Goal: Navigation & Orientation: Find specific page/section

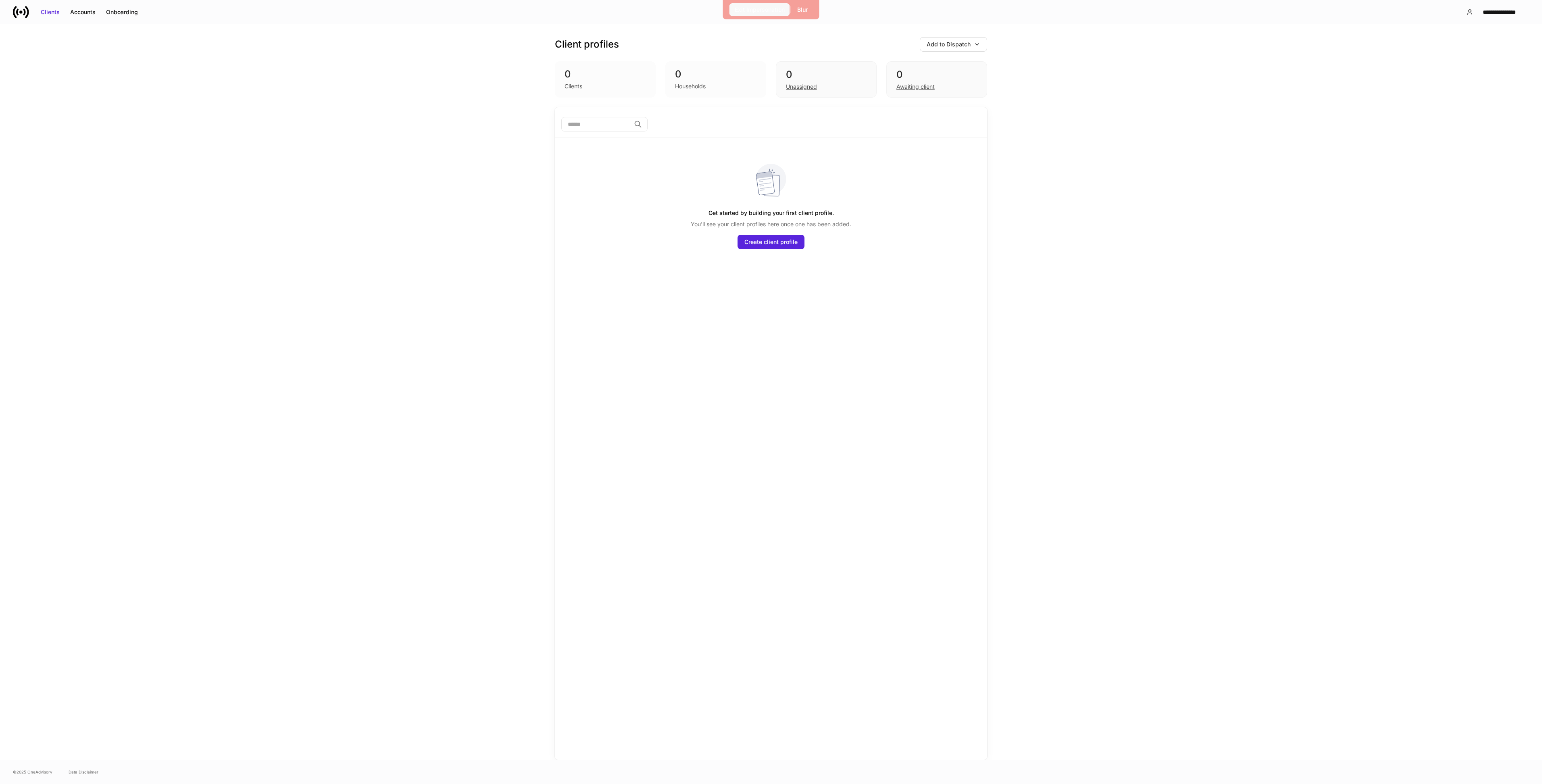
click at [754, 12] on div "Exit Impersonation" at bounding box center [760, 9] width 50 height 8
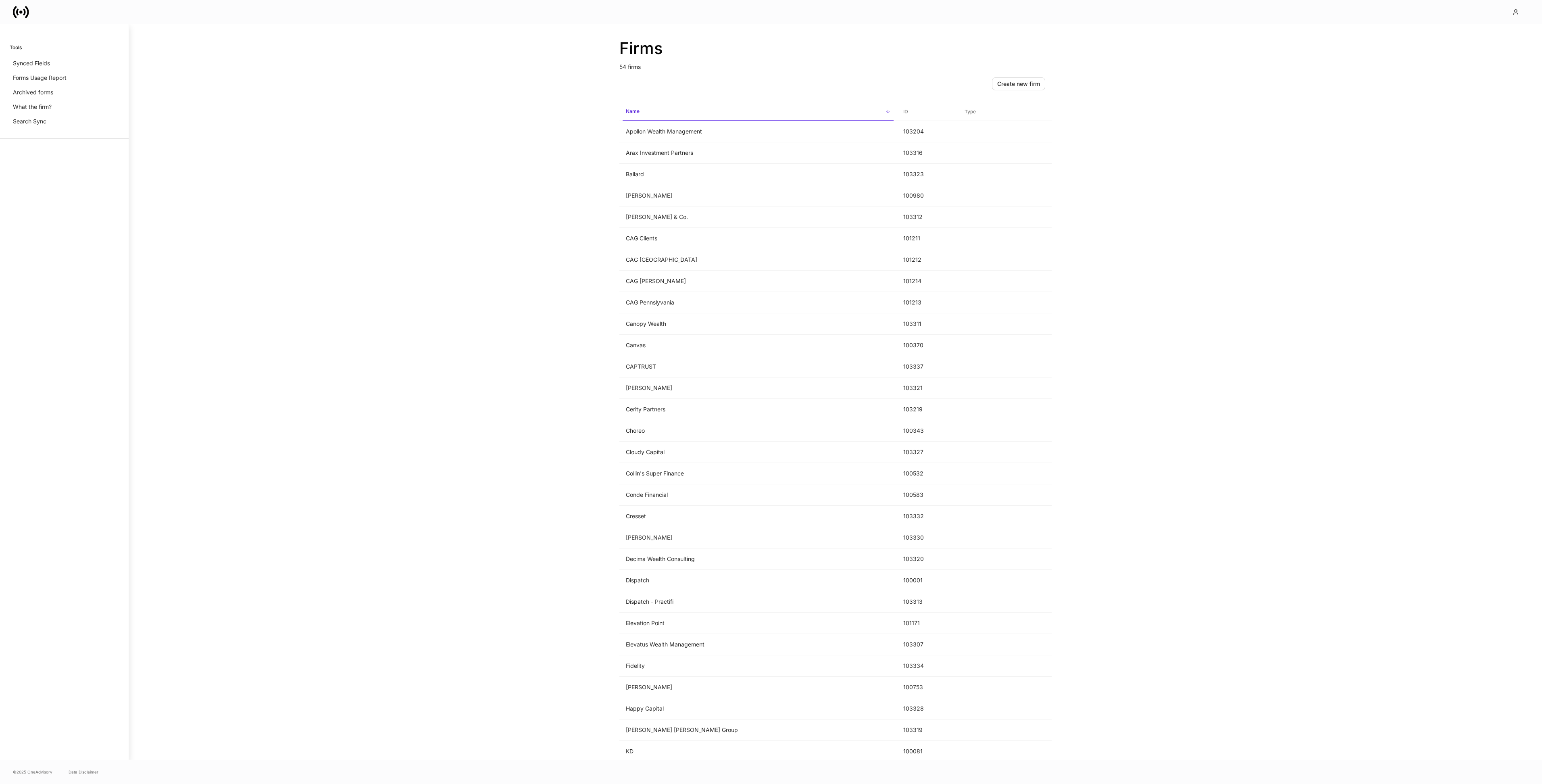
click at [278, 166] on div "Firms 54 firms Create new firm Name sorted ascending ID Type Apollon Wealth Man…" at bounding box center [836, 391] width 1413 height 736
click at [25, 11] on icon at bounding box center [21, 12] width 16 height 16
click at [654, 537] on td "[PERSON_NAME]" at bounding box center [758, 537] width 277 height 22
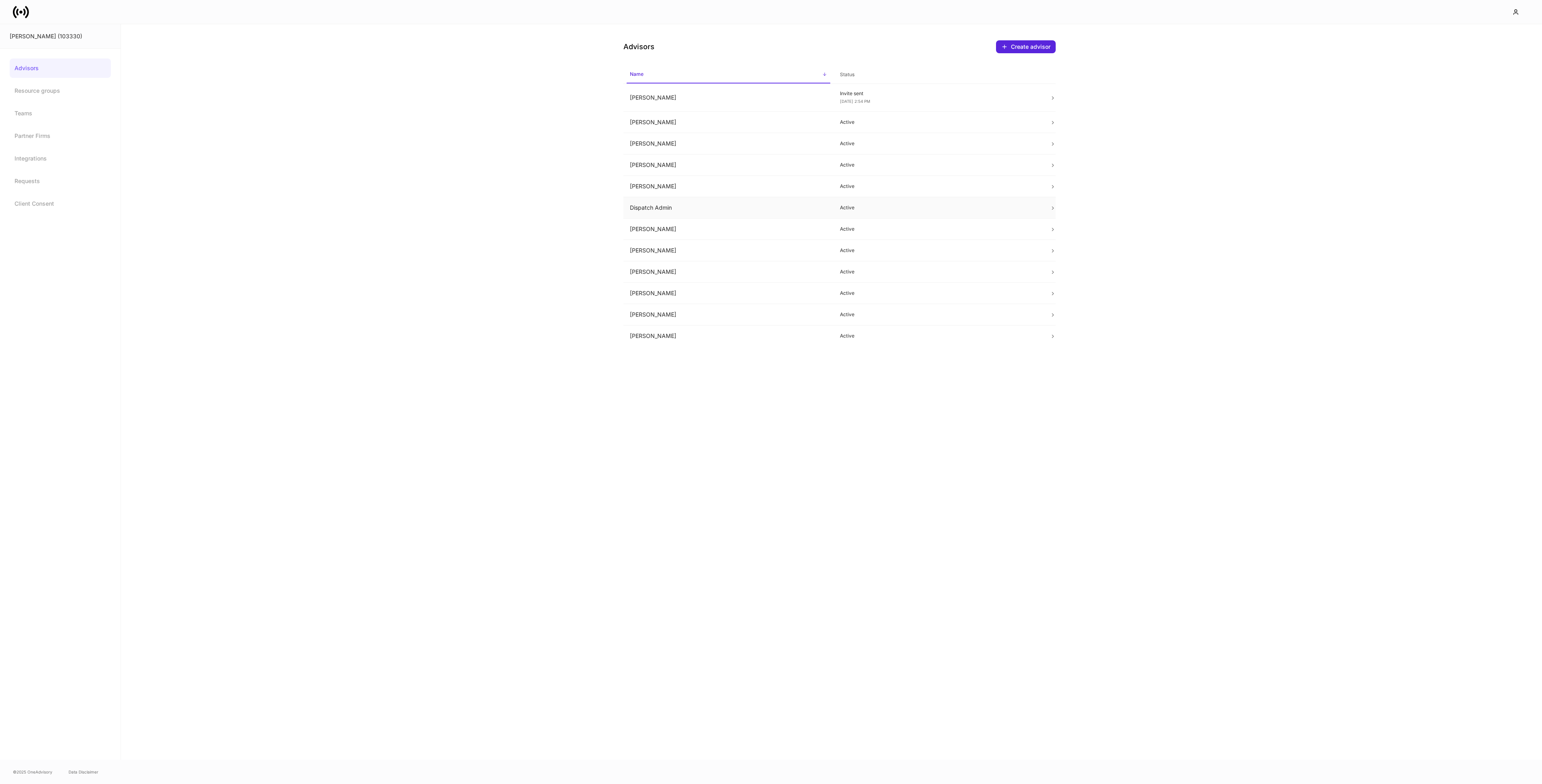
click at [661, 206] on td "Dispatch Admin" at bounding box center [728, 208] width 210 height 22
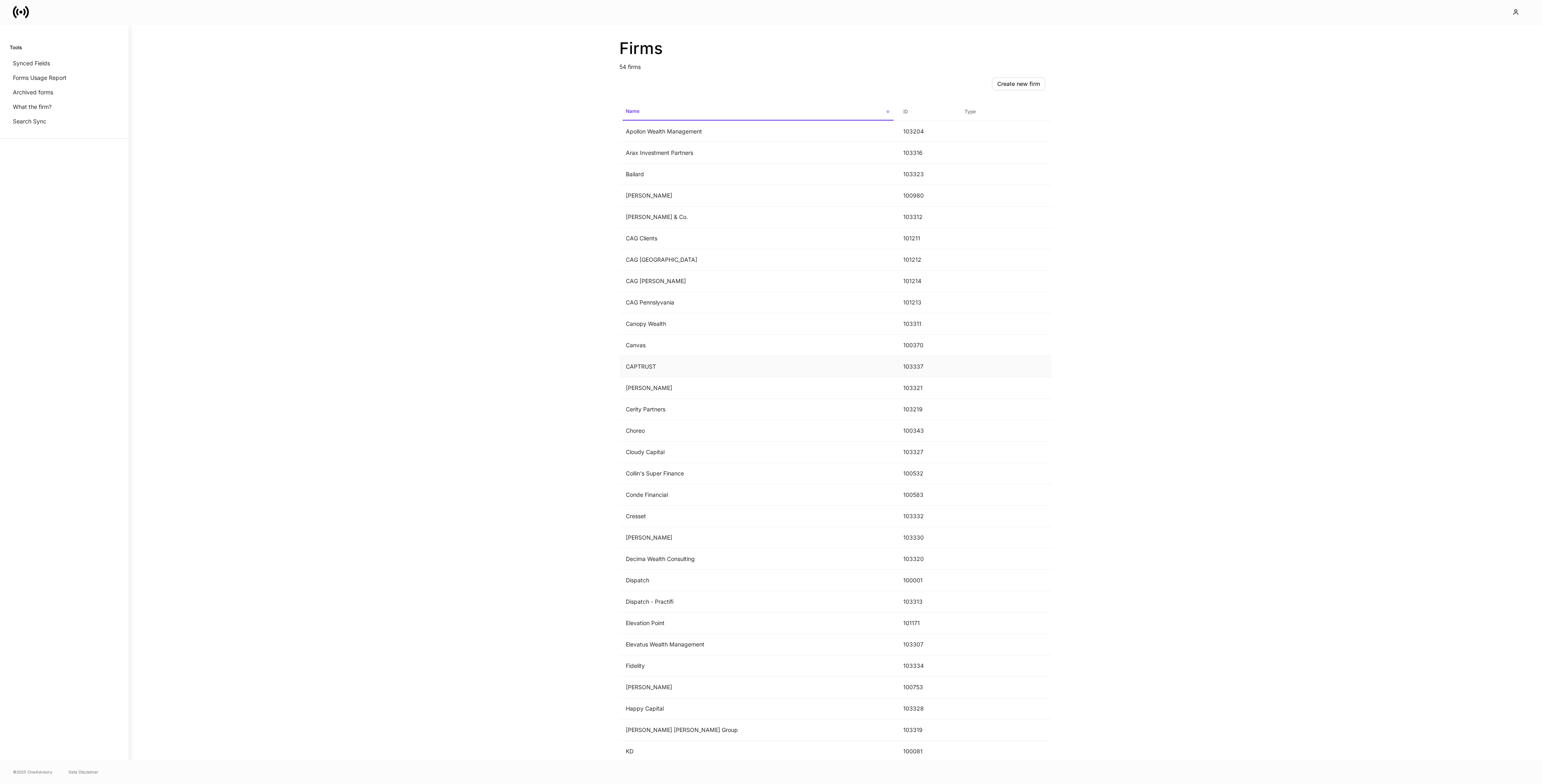
click at [693, 367] on td "CAPTRUST" at bounding box center [758, 367] width 277 height 22
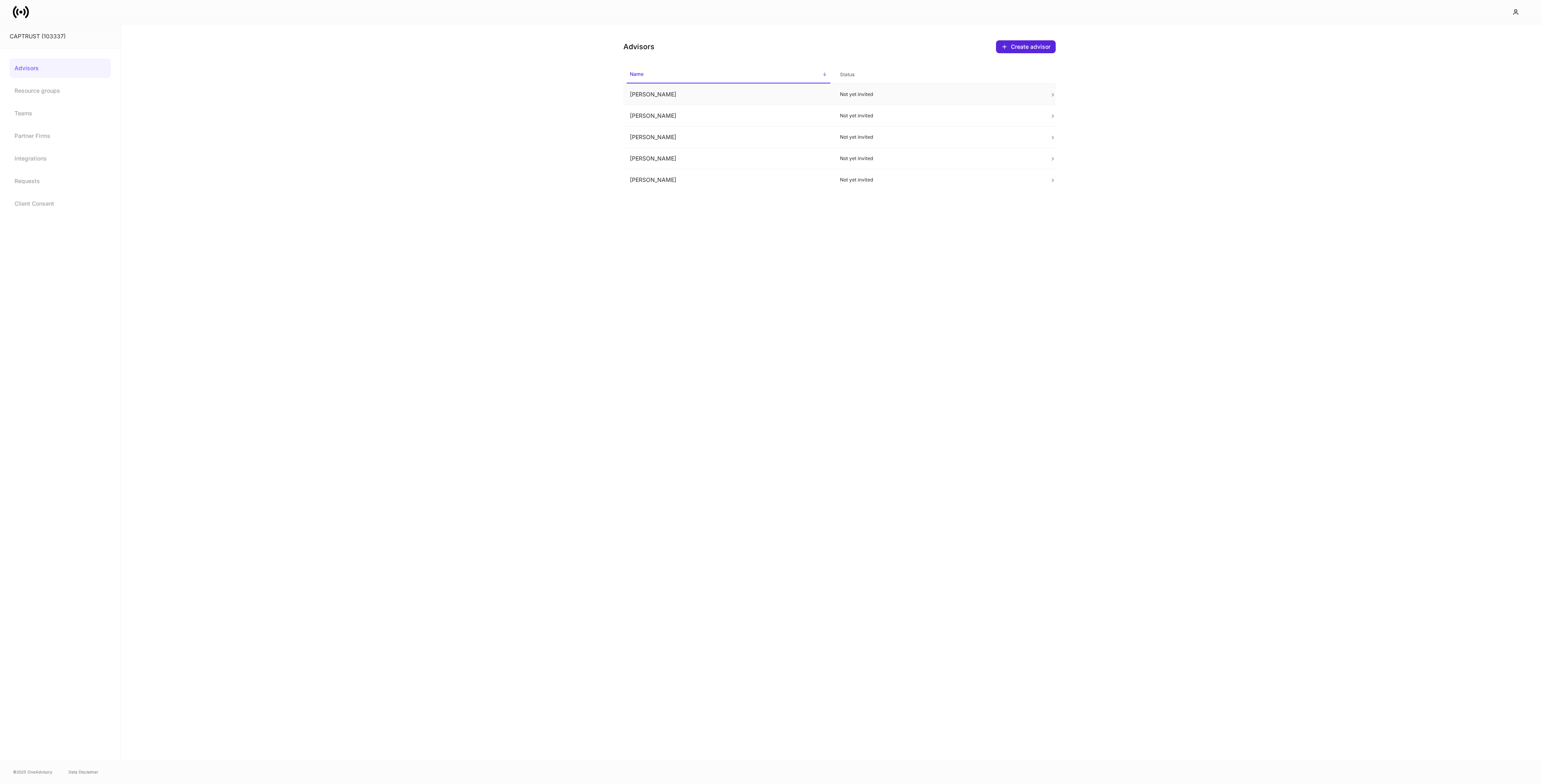
click at [703, 95] on td "David Kantrowitz" at bounding box center [728, 95] width 210 height 22
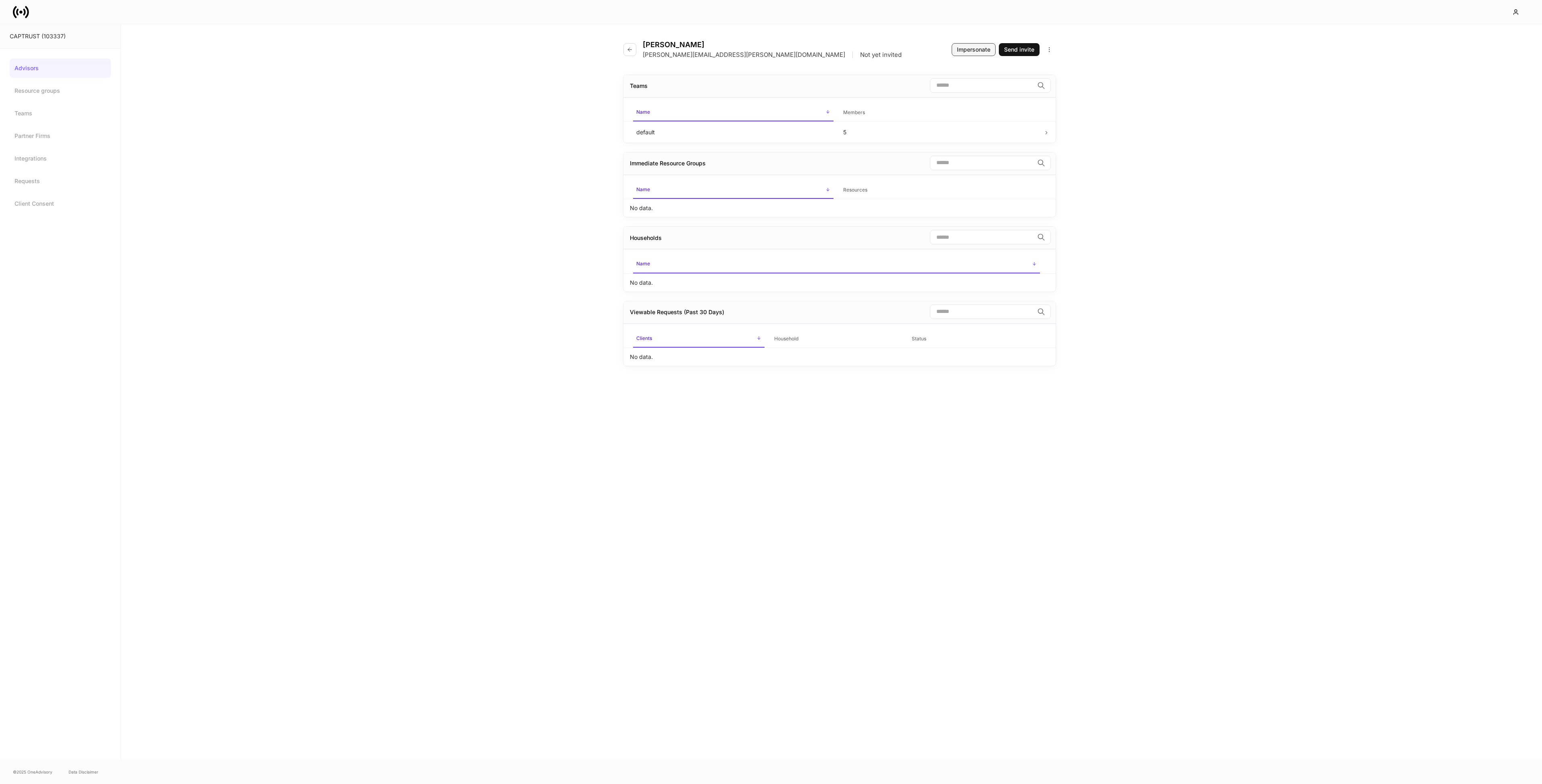
click at [978, 50] on div "Impersonate" at bounding box center [974, 49] width 34 height 8
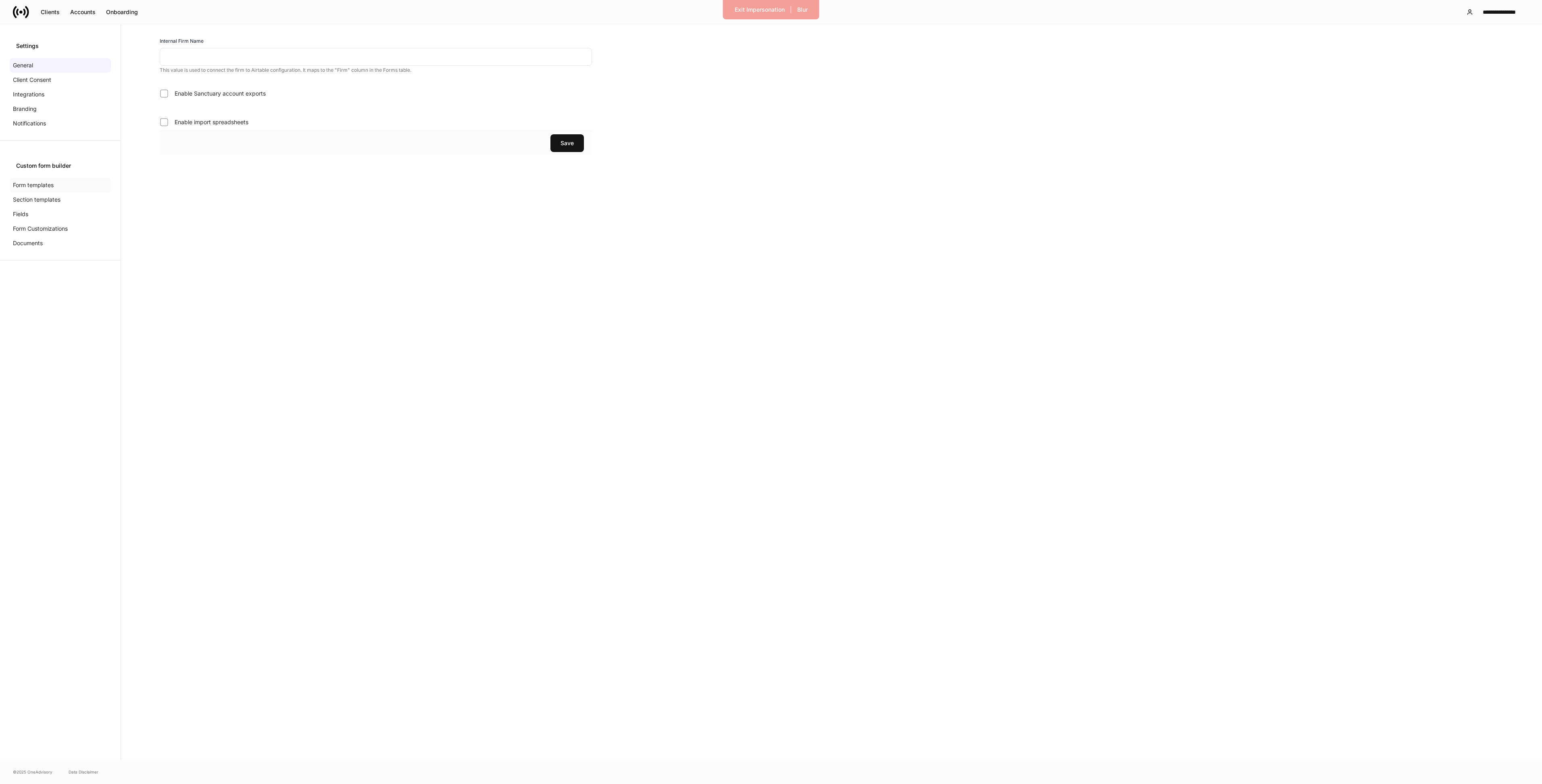
click at [51, 186] on p "Form templates" at bounding box center [34, 184] width 41 height 8
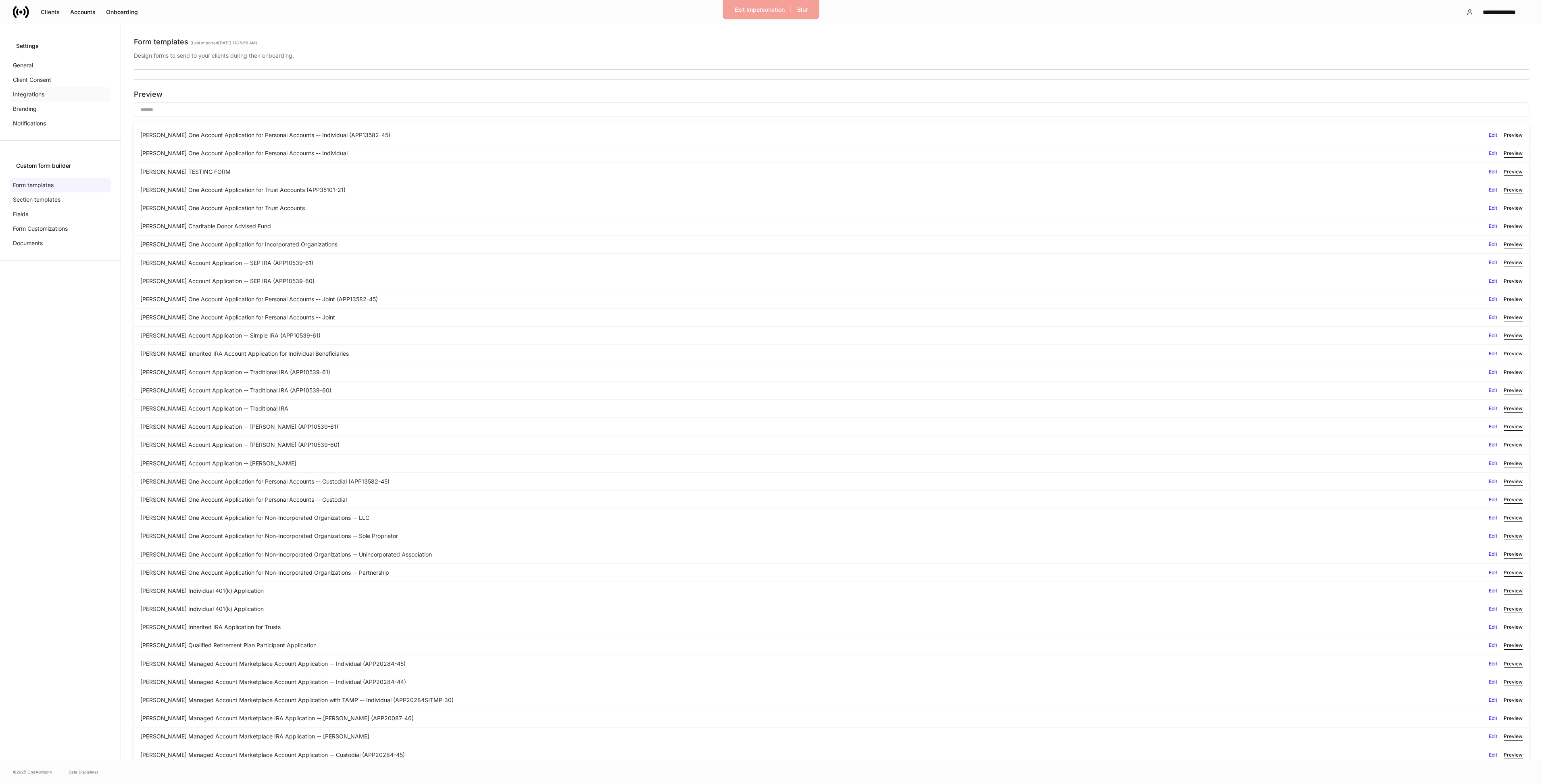
click at [43, 98] on div "Integrations" at bounding box center [60, 95] width 101 height 14
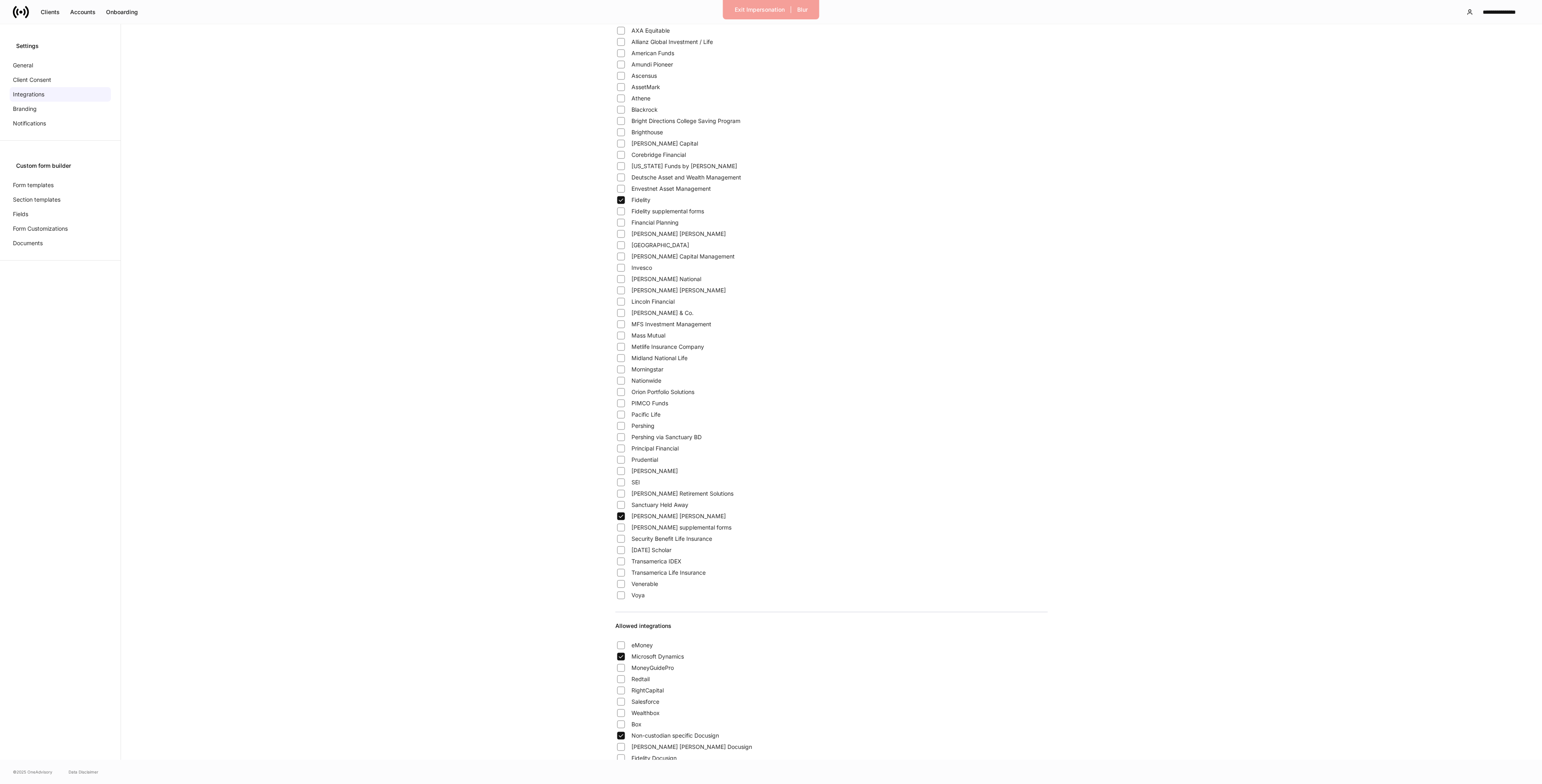
scroll to position [28, 0]
click at [43, 70] on div "General" at bounding box center [60, 65] width 101 height 14
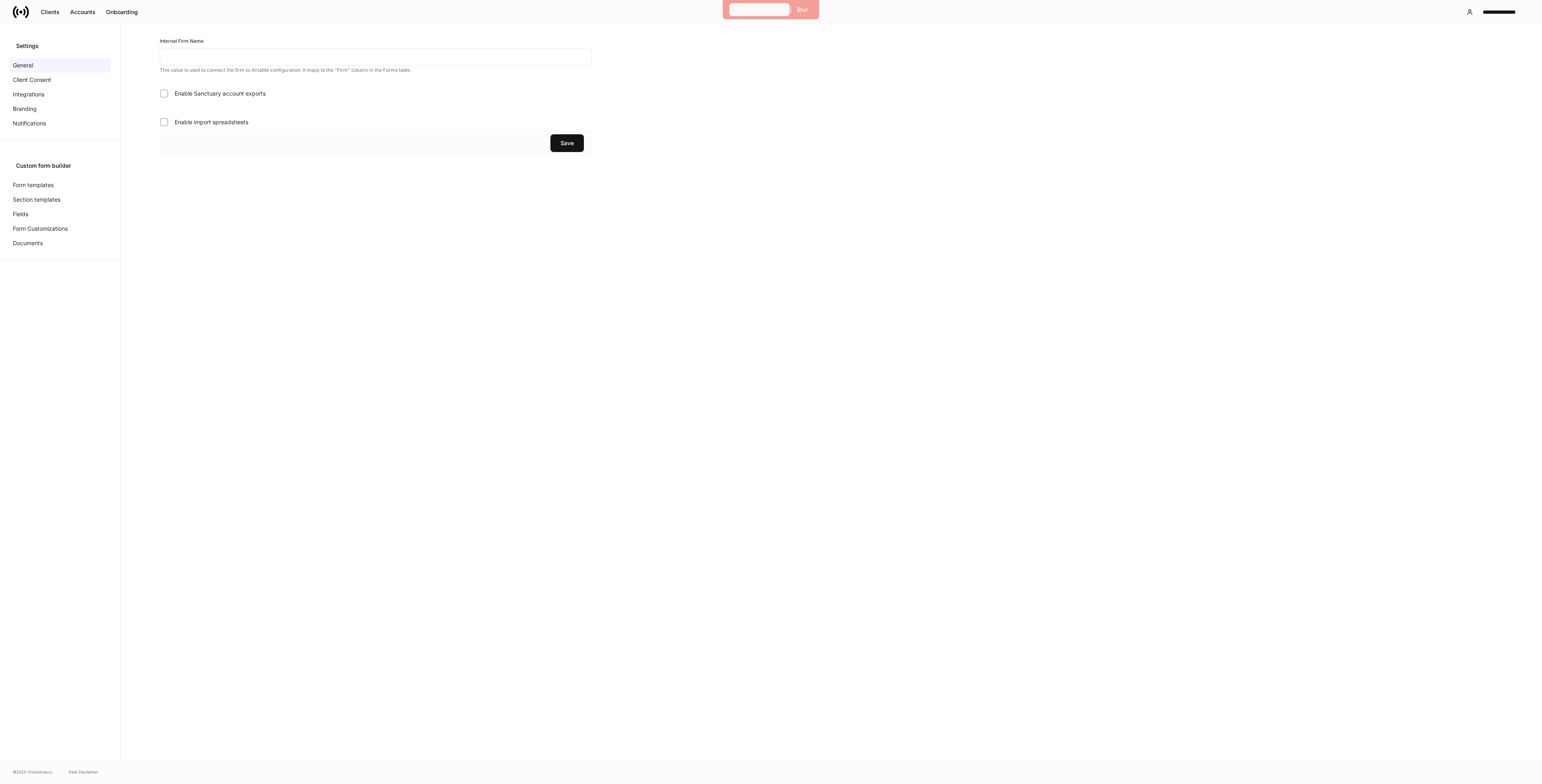
click at [748, 9] on div "Exit Impersonation" at bounding box center [760, 9] width 50 height 8
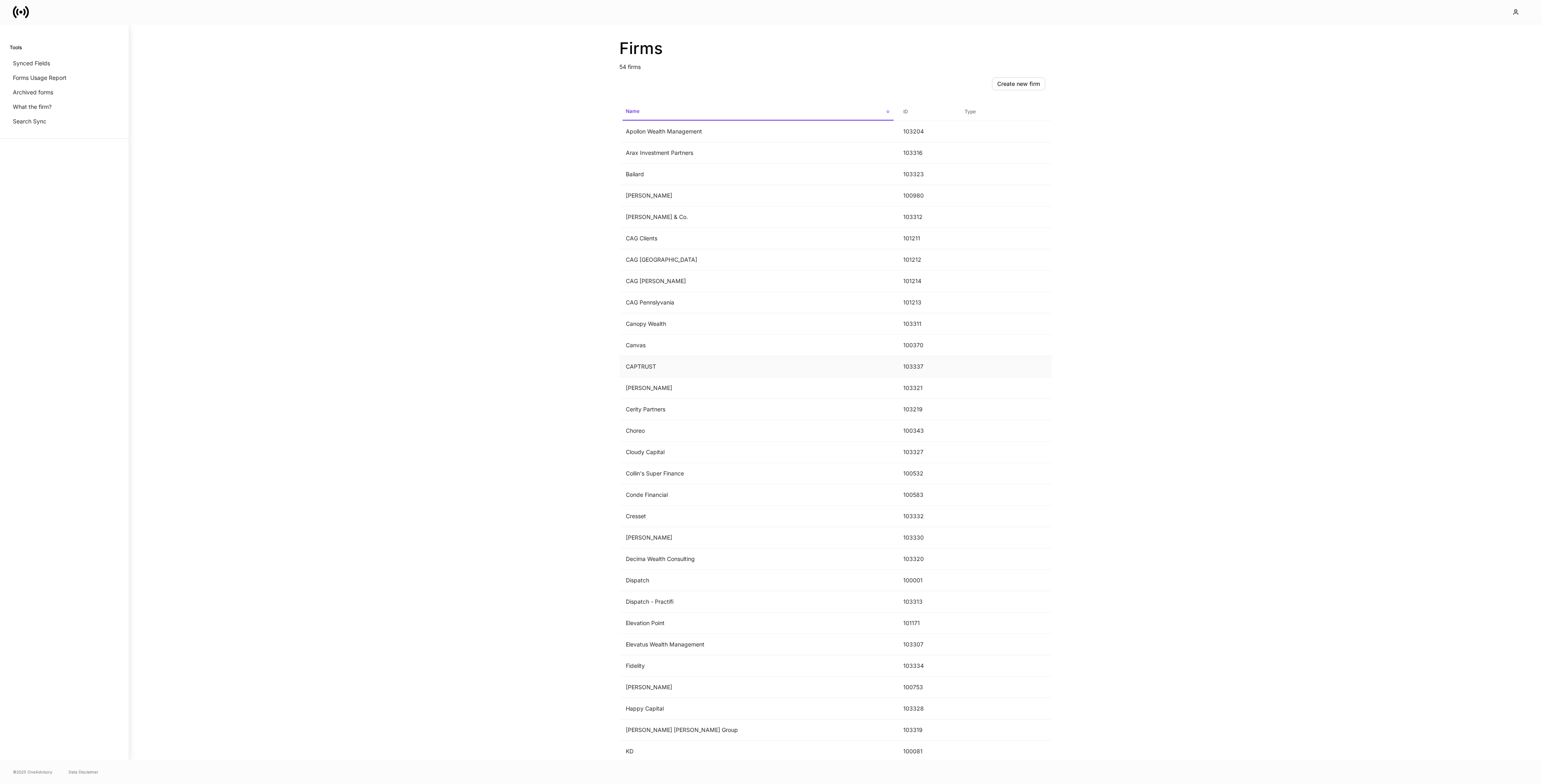
click at [712, 372] on td "CAPTRUST" at bounding box center [758, 367] width 277 height 22
click at [667, 363] on td "CAPTRUST" at bounding box center [758, 367] width 277 height 22
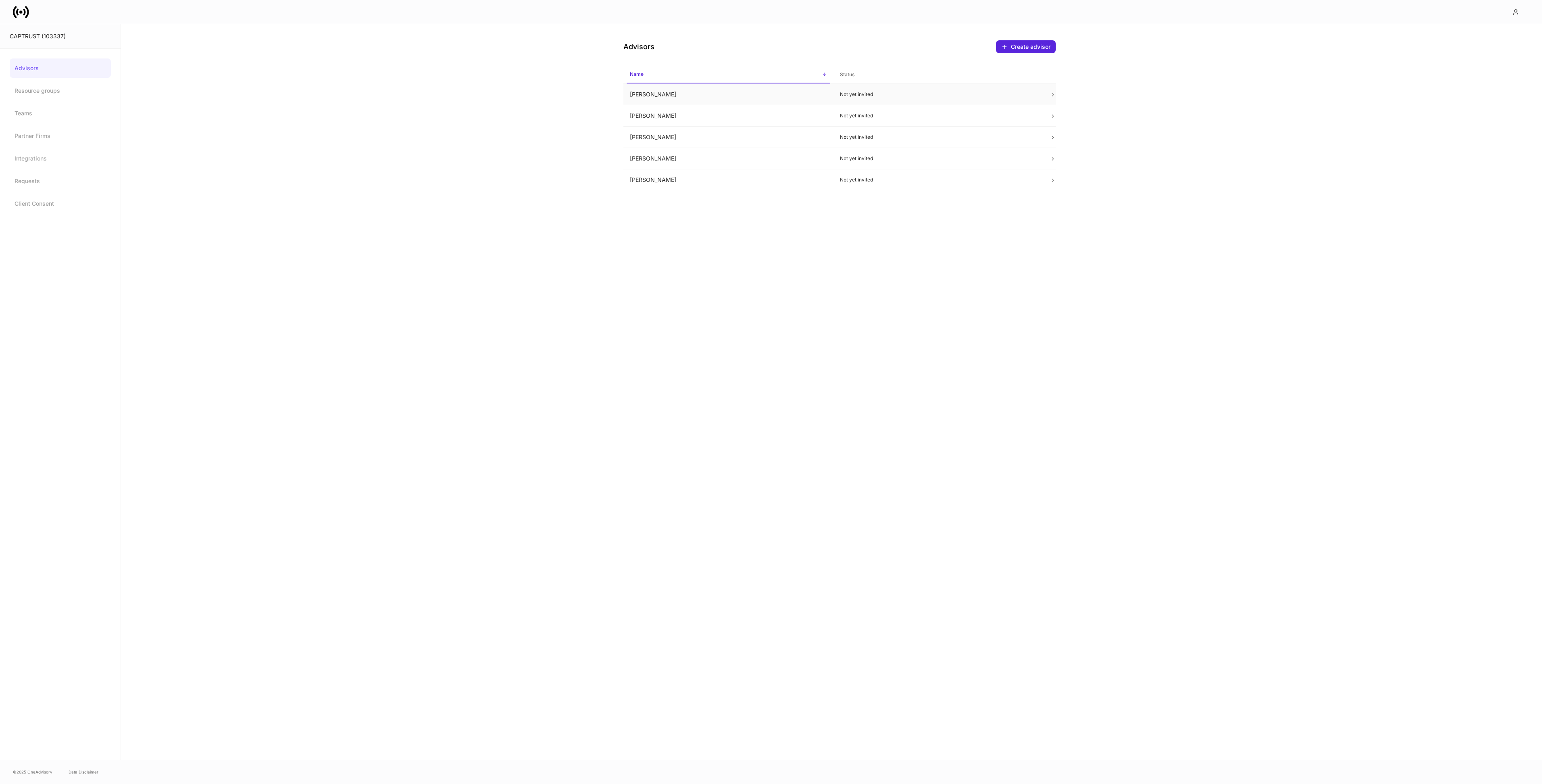
click at [706, 96] on td "David Kantrowitz" at bounding box center [728, 95] width 210 height 22
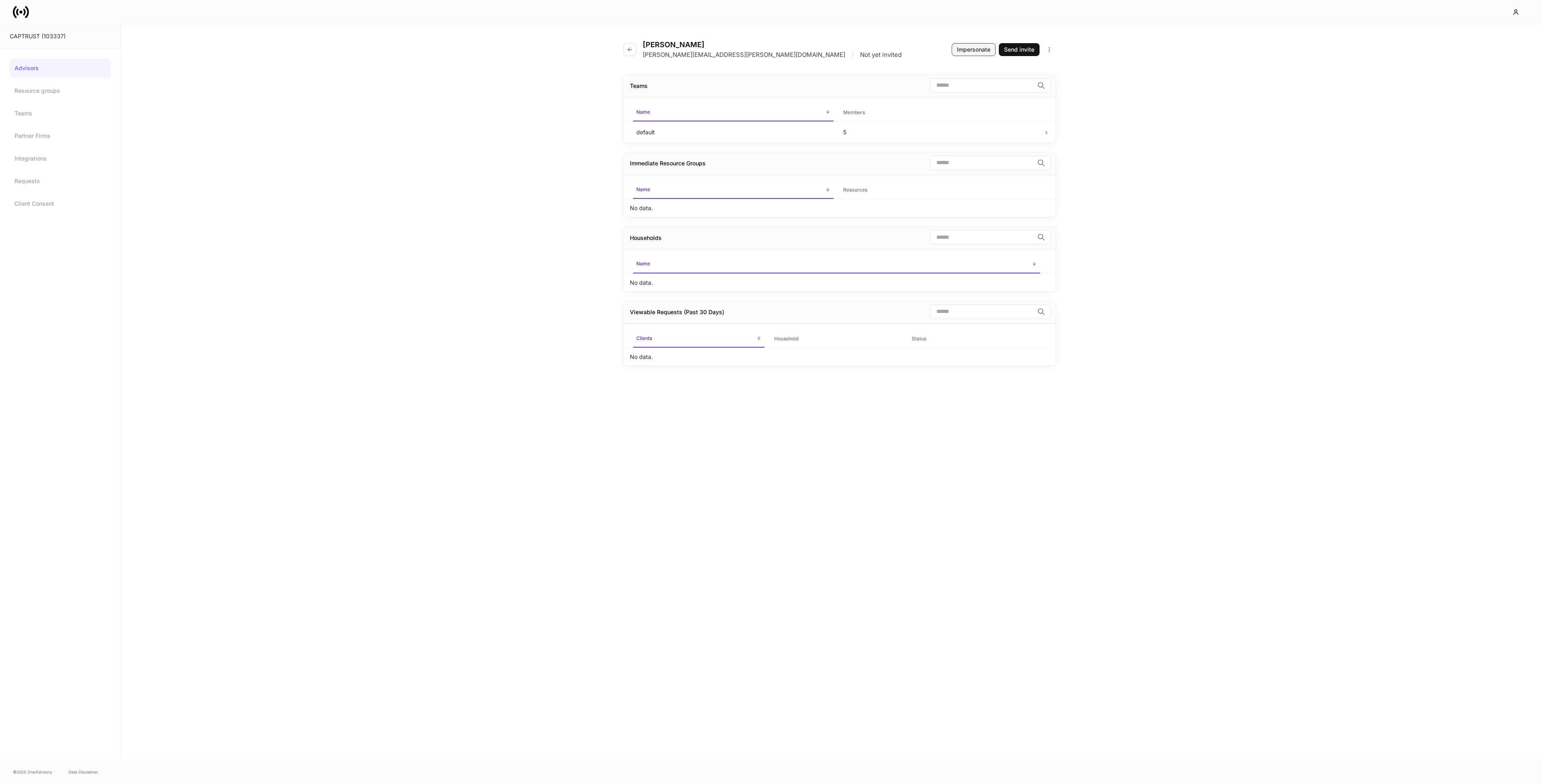
click at [972, 49] on div "Impersonate" at bounding box center [974, 49] width 34 height 8
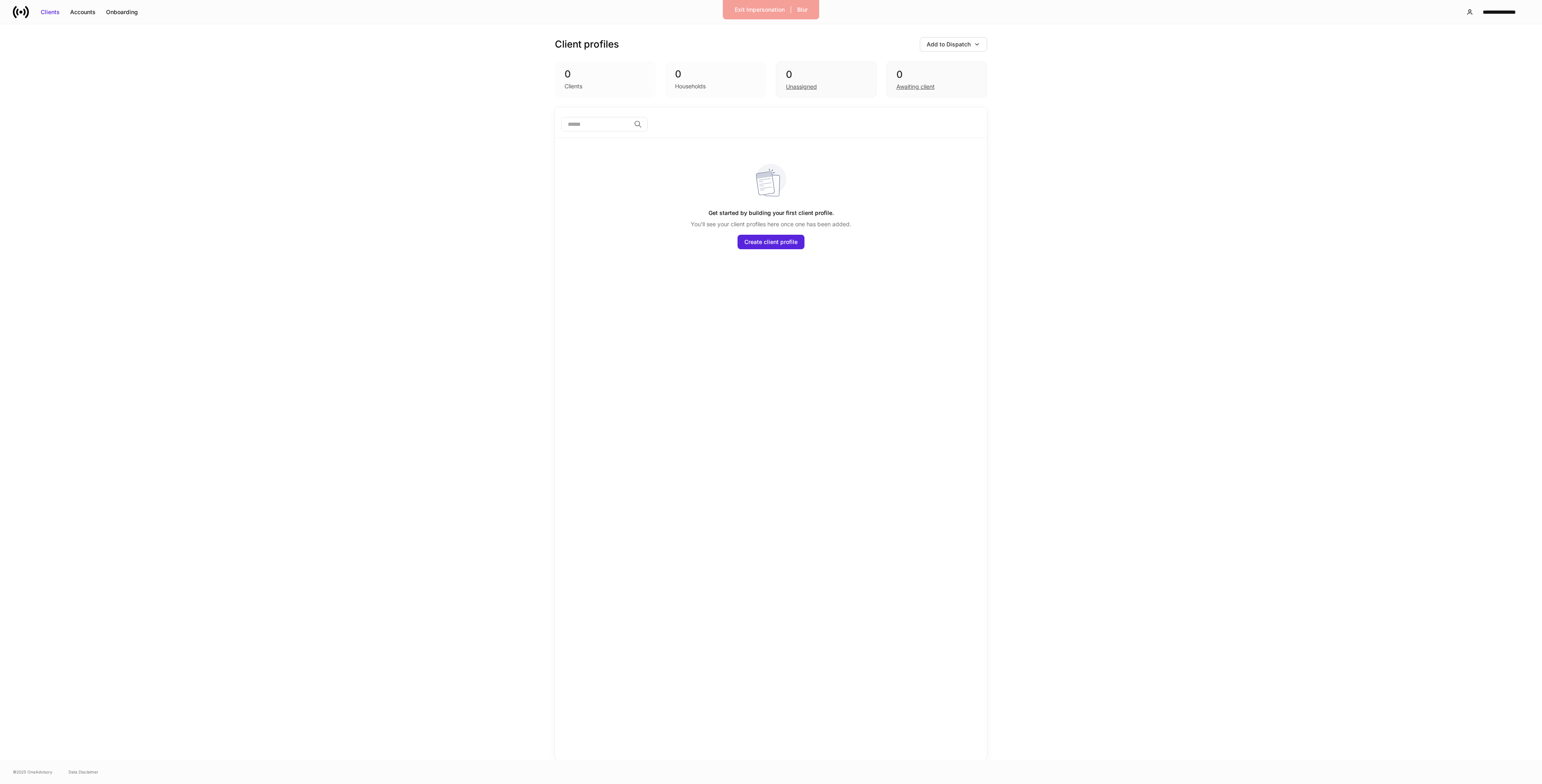
click at [26, 8] on icon at bounding box center [21, 12] width 16 height 16
click at [26, 14] on icon at bounding box center [21, 12] width 16 height 16
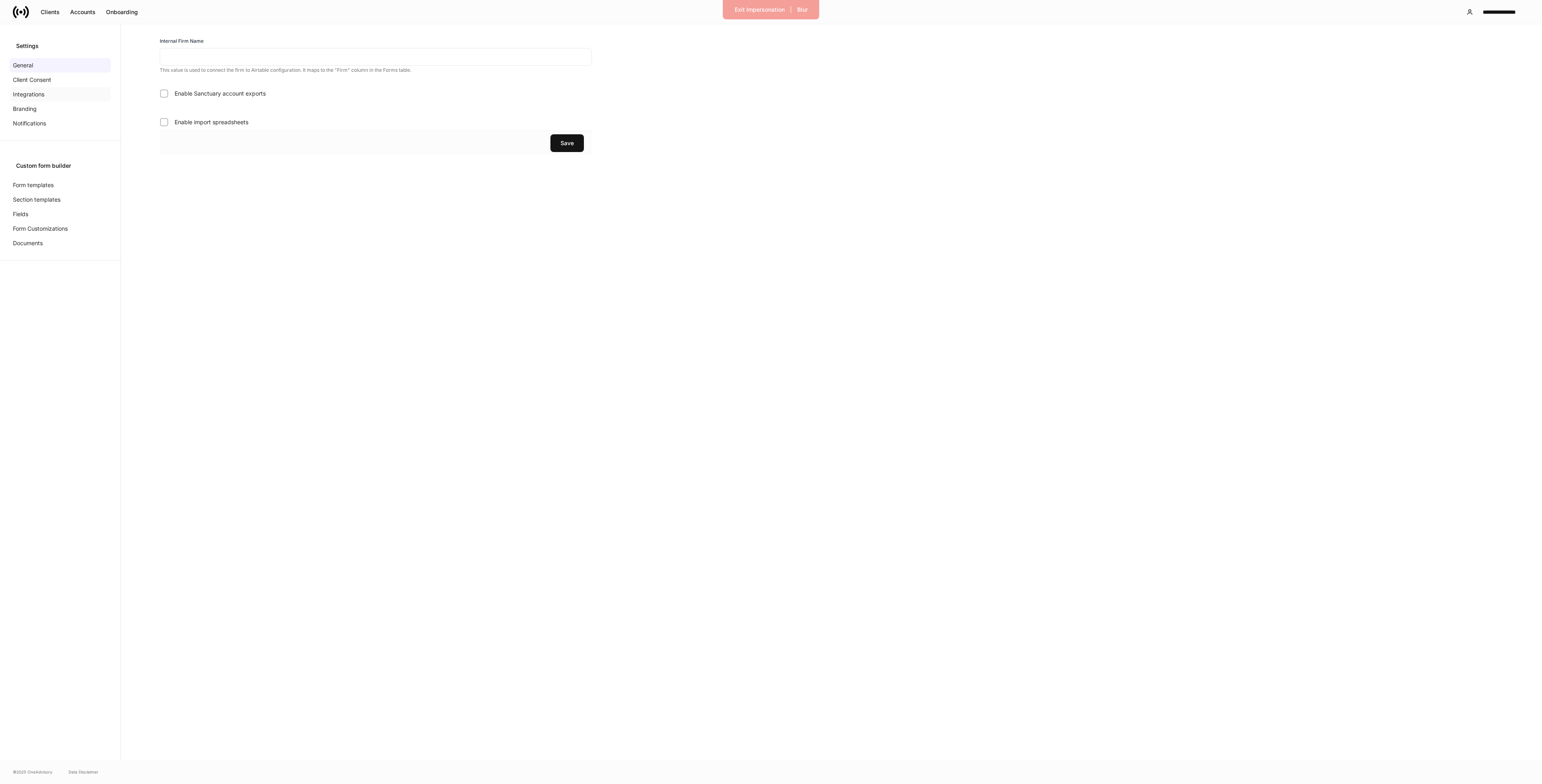
click at [38, 92] on p "Integrations" at bounding box center [29, 94] width 32 height 8
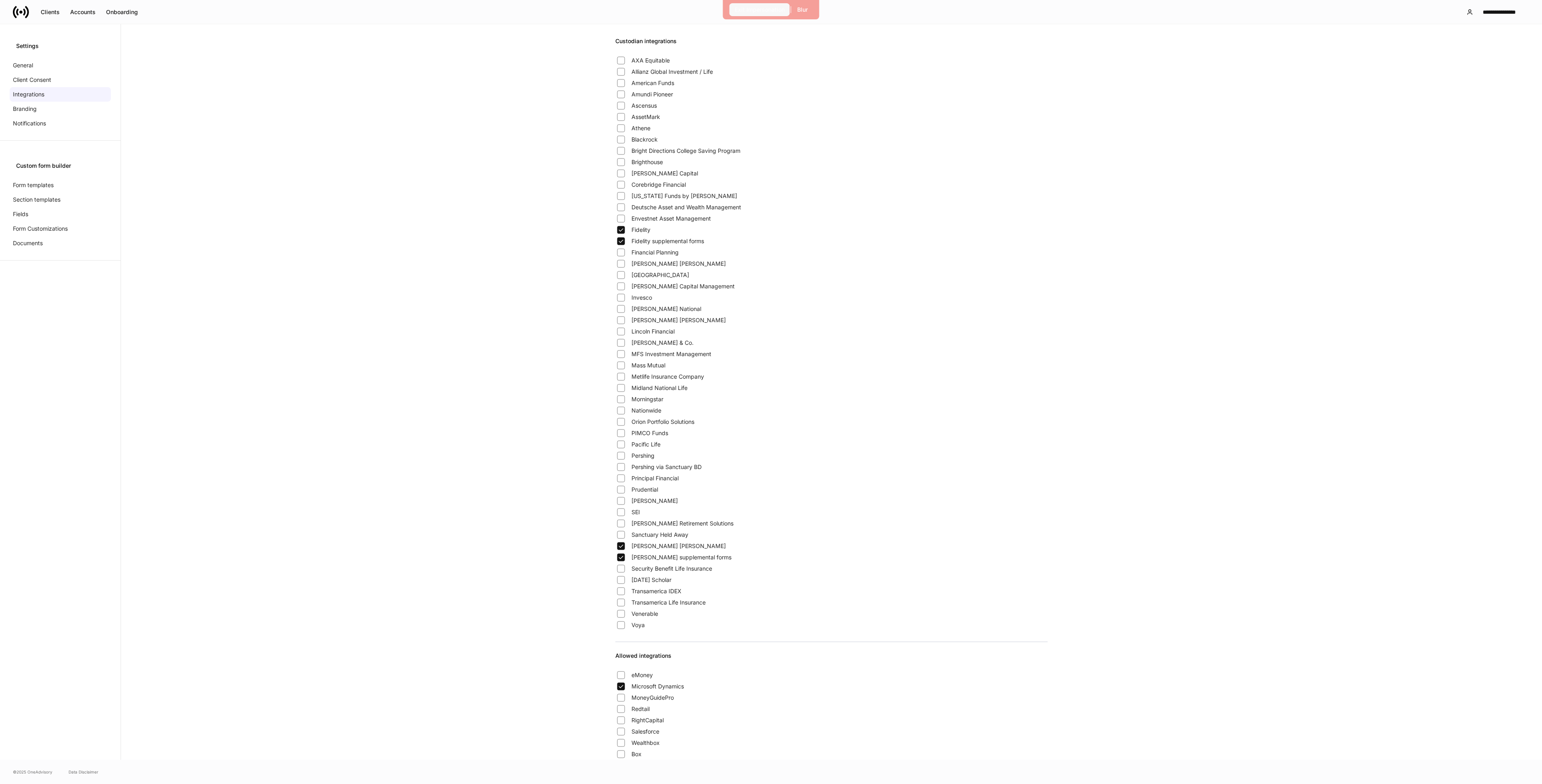
click at [776, 11] on div "Exit Impersonation" at bounding box center [760, 9] width 50 height 8
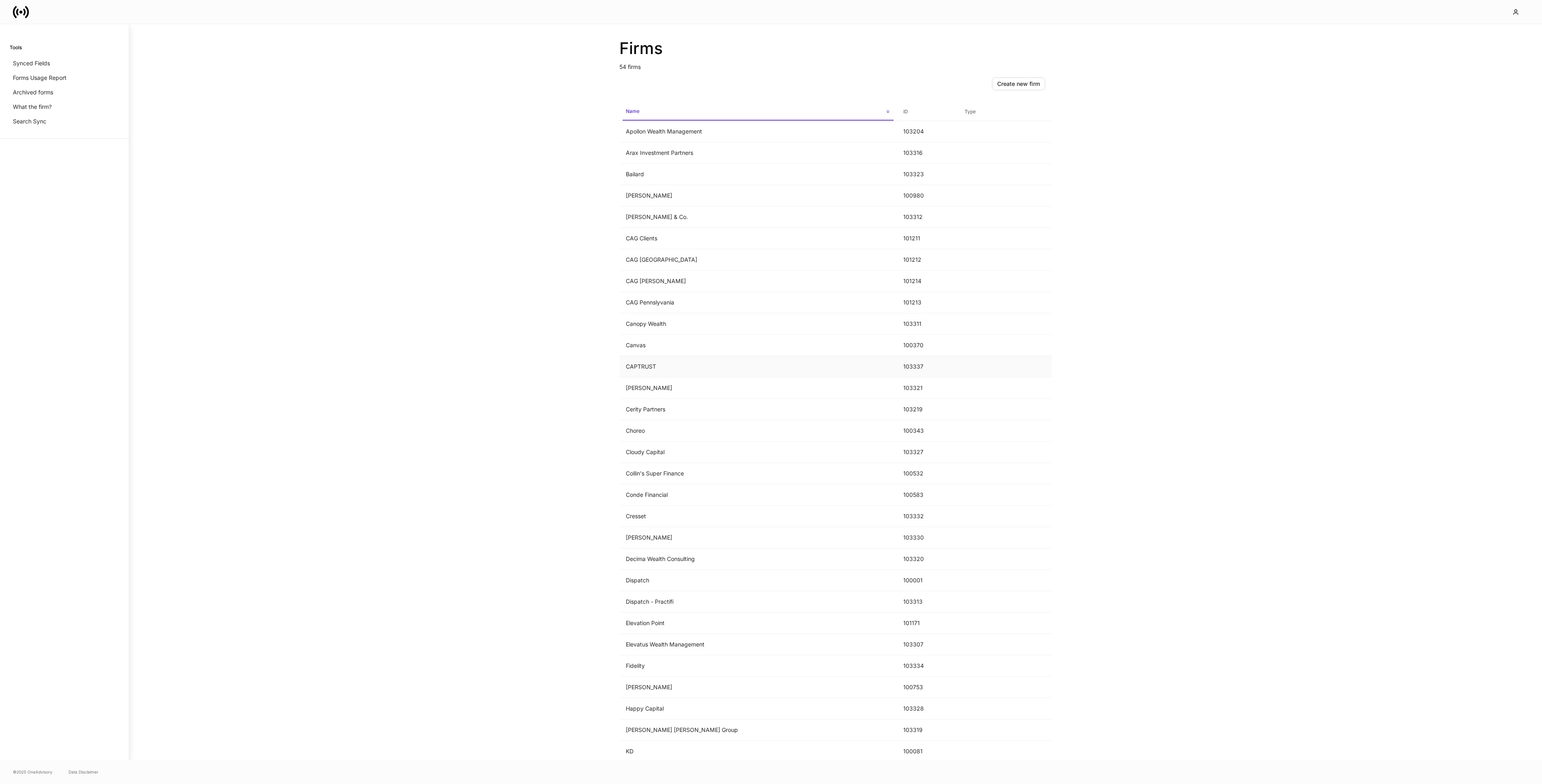
click at [670, 365] on td "CAPTRUST" at bounding box center [758, 367] width 277 height 22
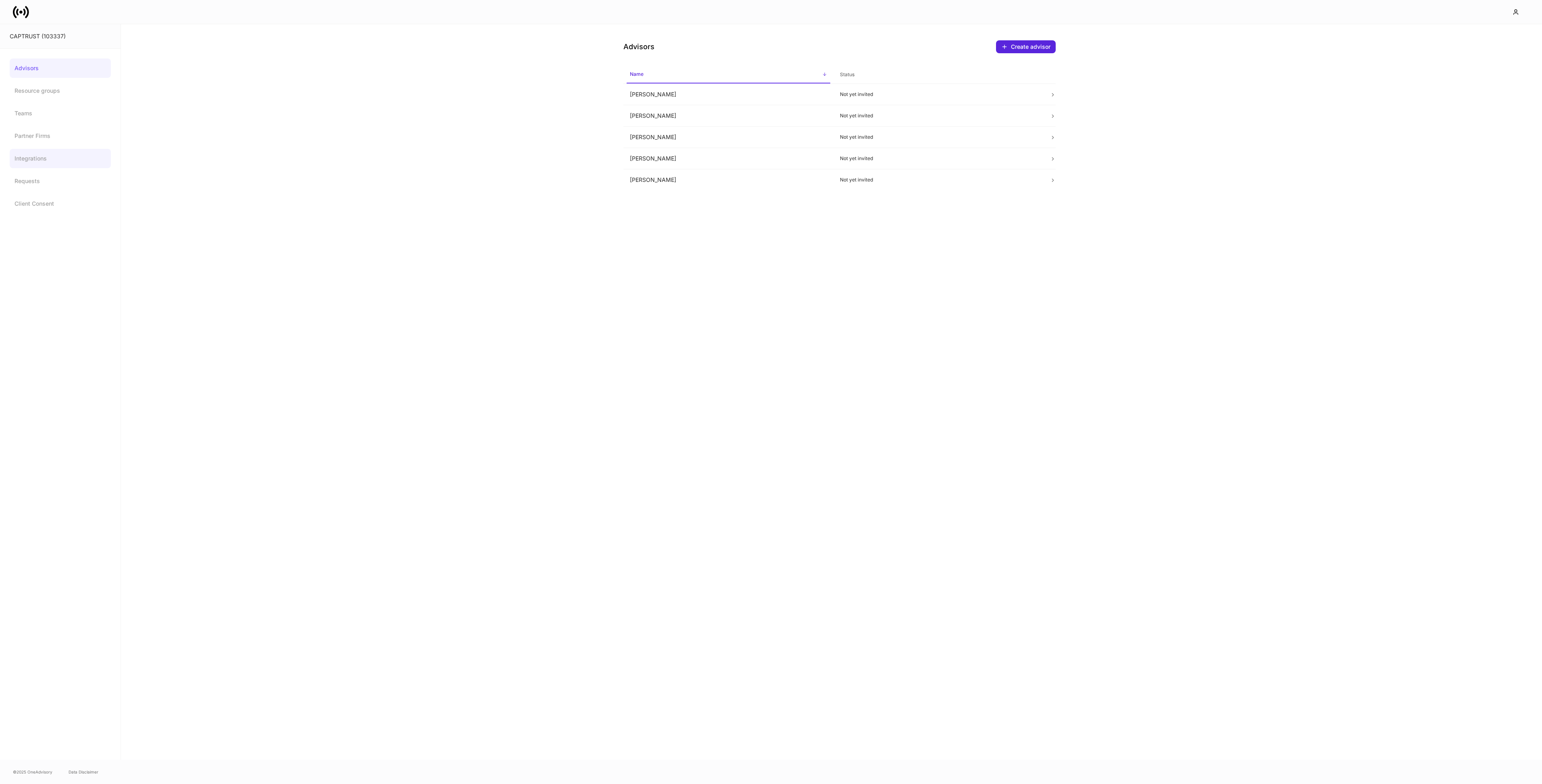
click at [40, 160] on link "Integrations" at bounding box center [60, 159] width 101 height 19
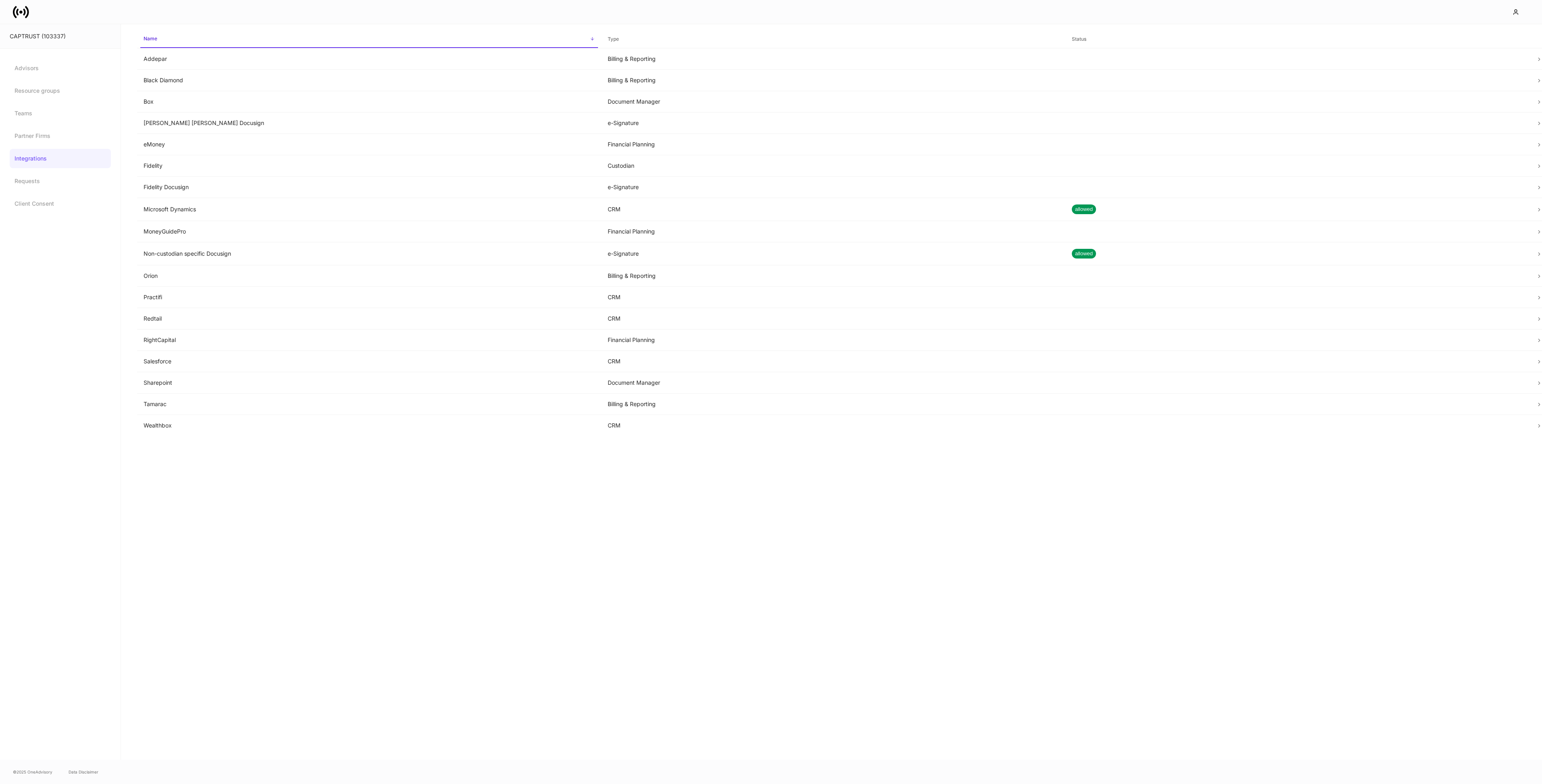
click at [29, 21] on div at bounding box center [771, 12] width 1542 height 24
click at [24, 12] on icon at bounding box center [24, 11] width 2 height 7
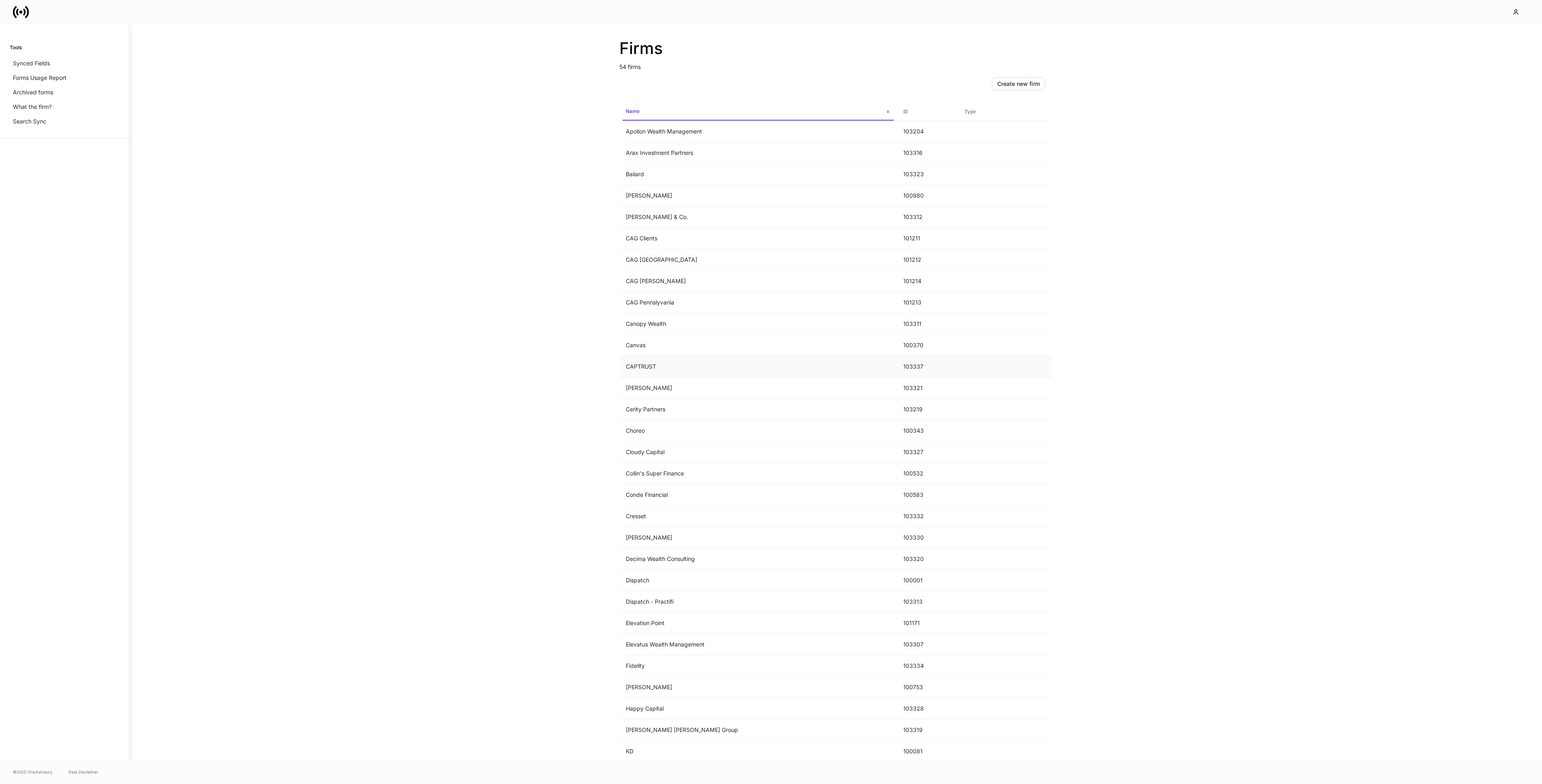
click at [677, 364] on td "CAPTRUST" at bounding box center [758, 367] width 277 height 22
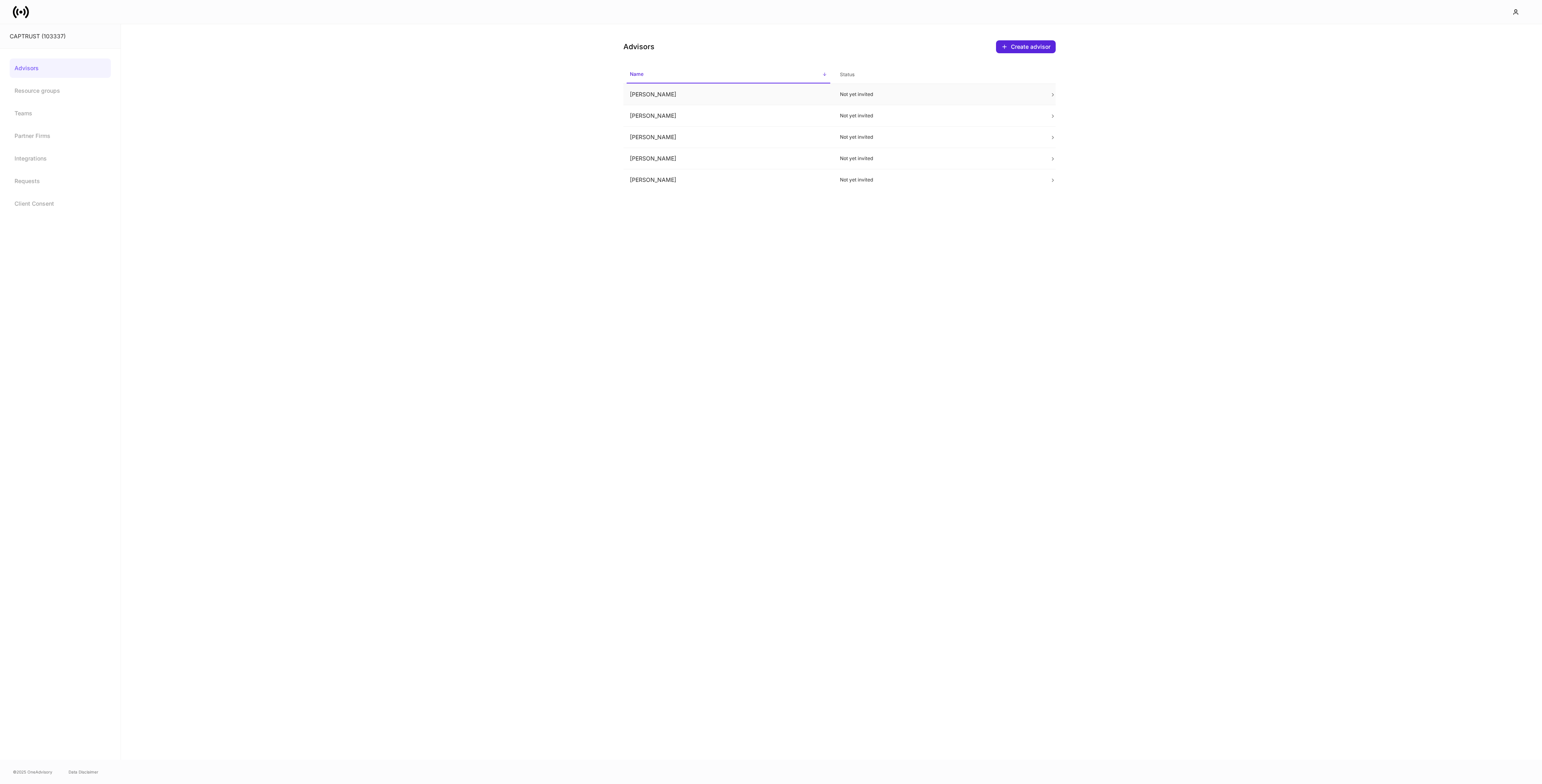
click at [762, 97] on td "[PERSON_NAME]" at bounding box center [728, 95] width 210 height 22
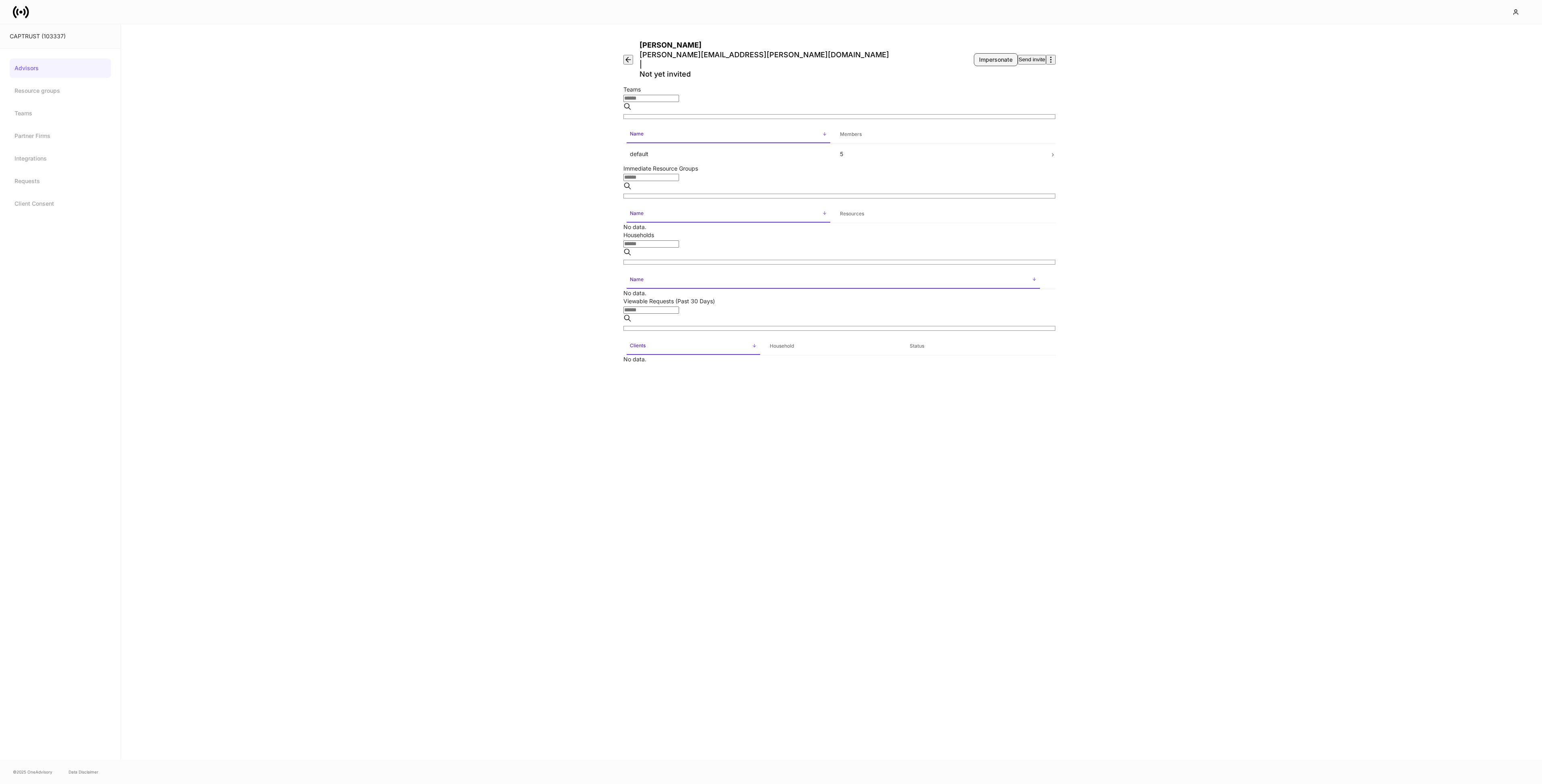
click at [979, 56] on div "Impersonate" at bounding box center [996, 59] width 34 height 8
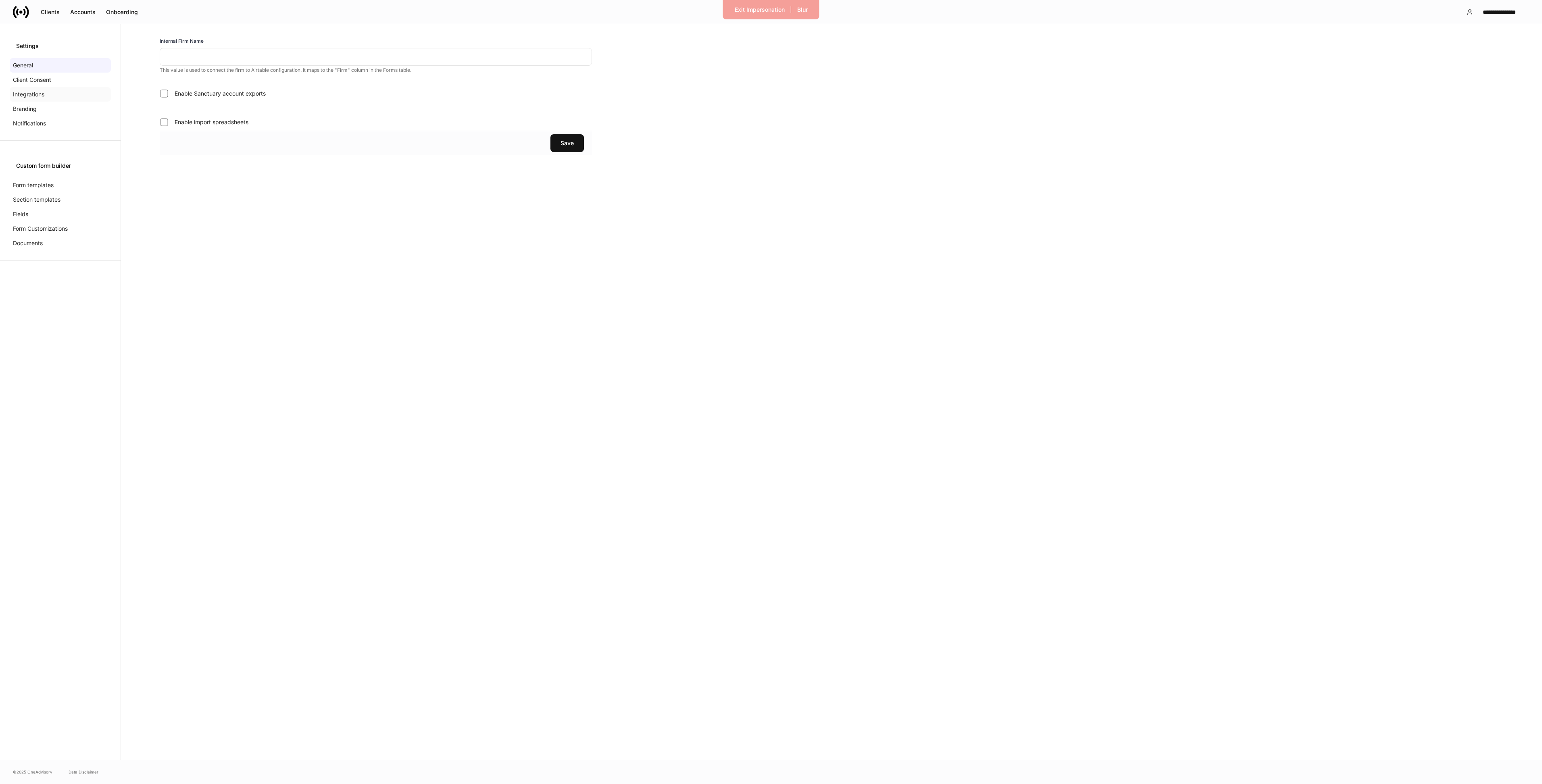
click at [40, 96] on p "Integrations" at bounding box center [29, 94] width 32 height 8
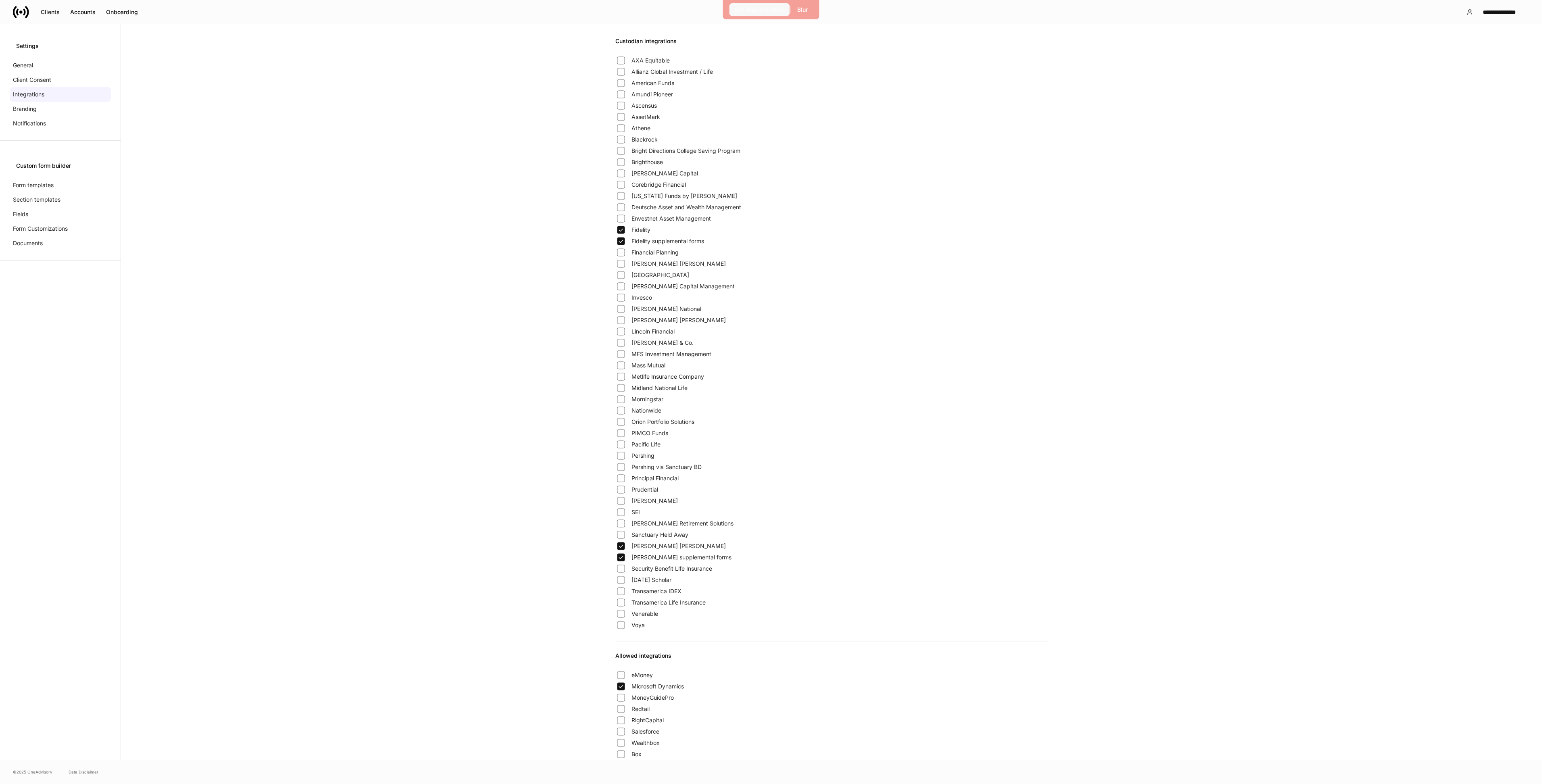
click at [762, 10] on div "Exit Impersonation" at bounding box center [760, 9] width 50 height 8
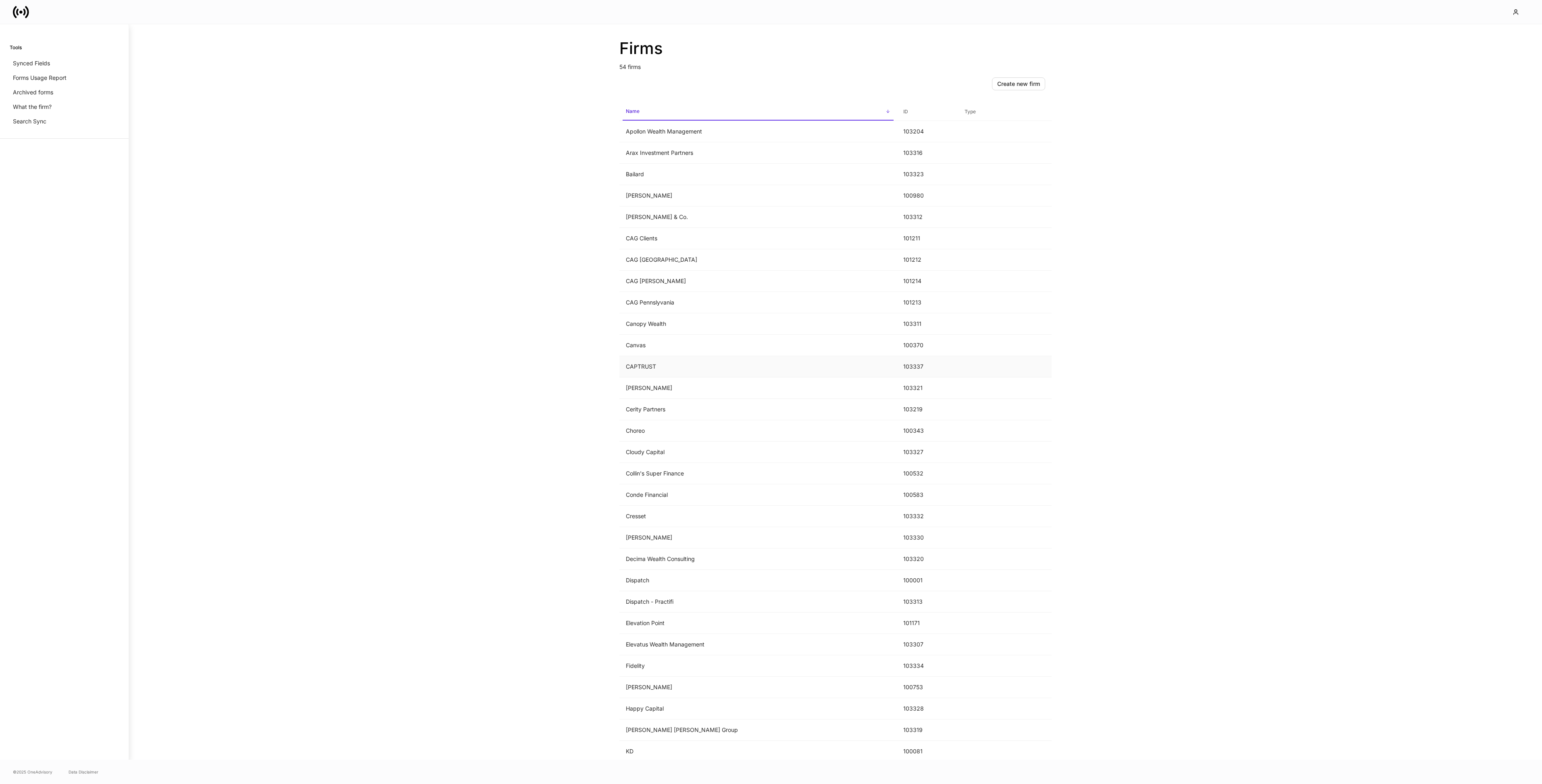
click at [709, 371] on td "CAPTRUST" at bounding box center [758, 367] width 277 height 22
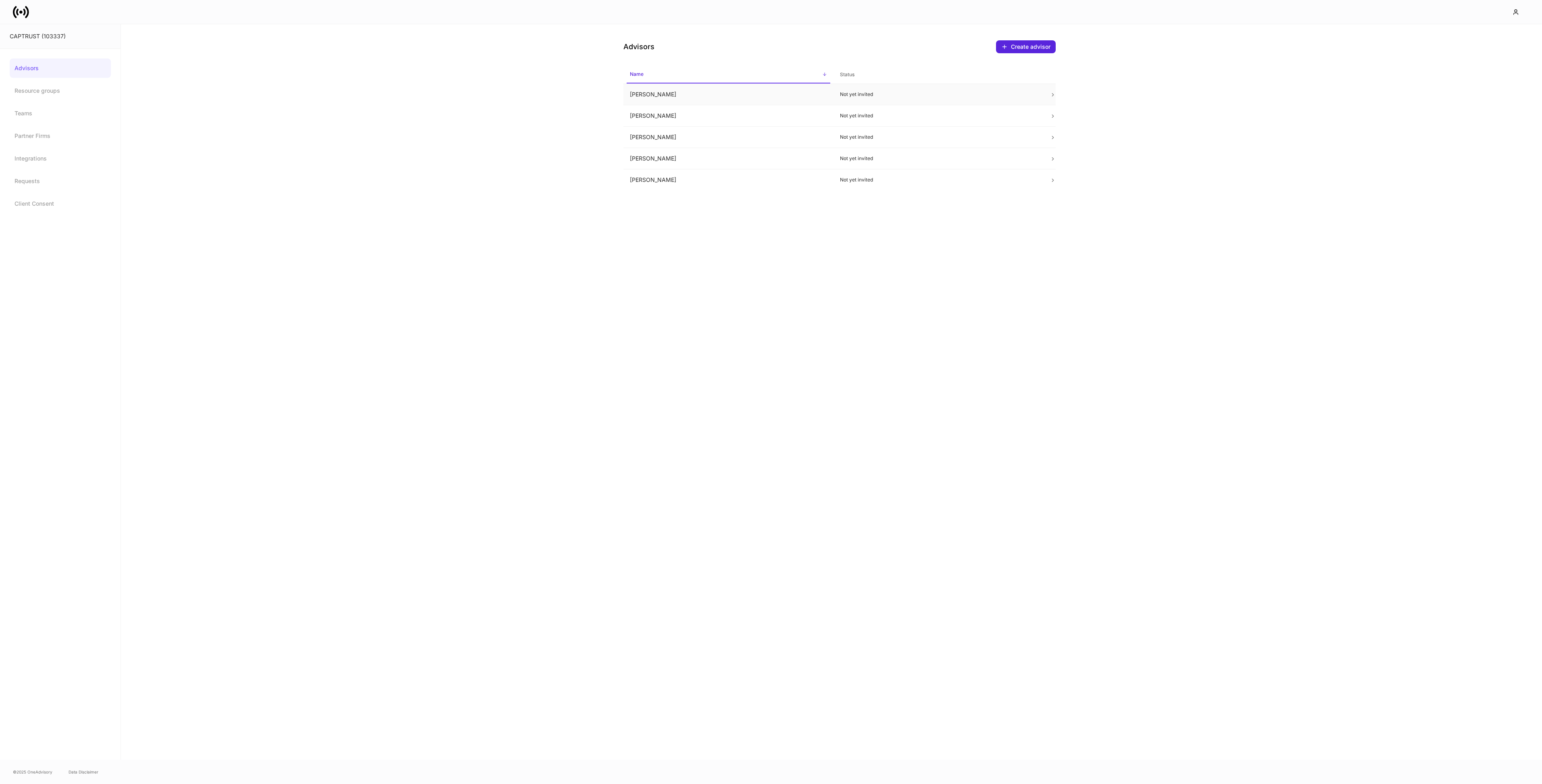
click at [738, 86] on td "[PERSON_NAME]" at bounding box center [728, 95] width 210 height 22
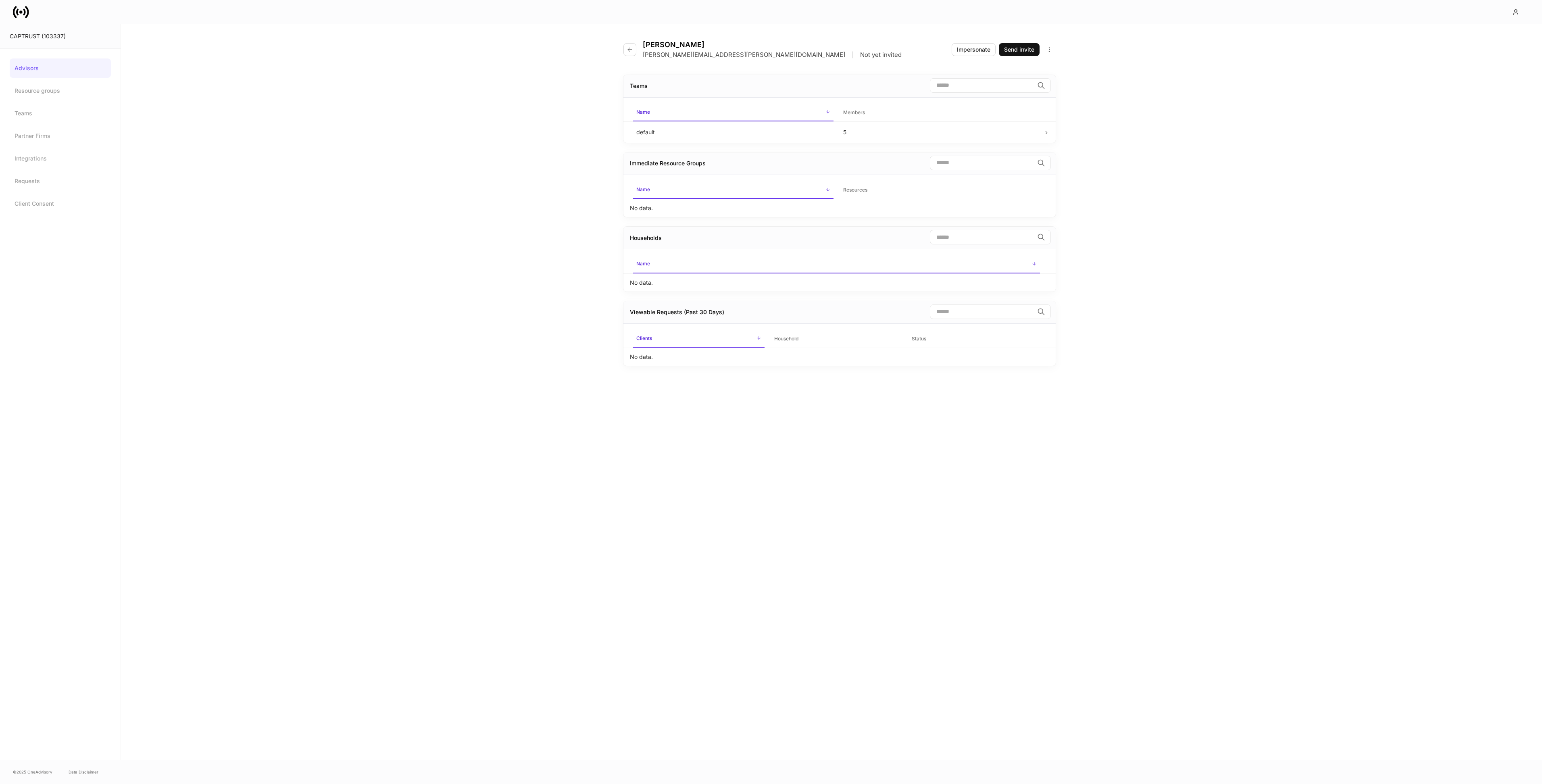
click at [16, 16] on icon at bounding box center [21, 12] width 16 height 16
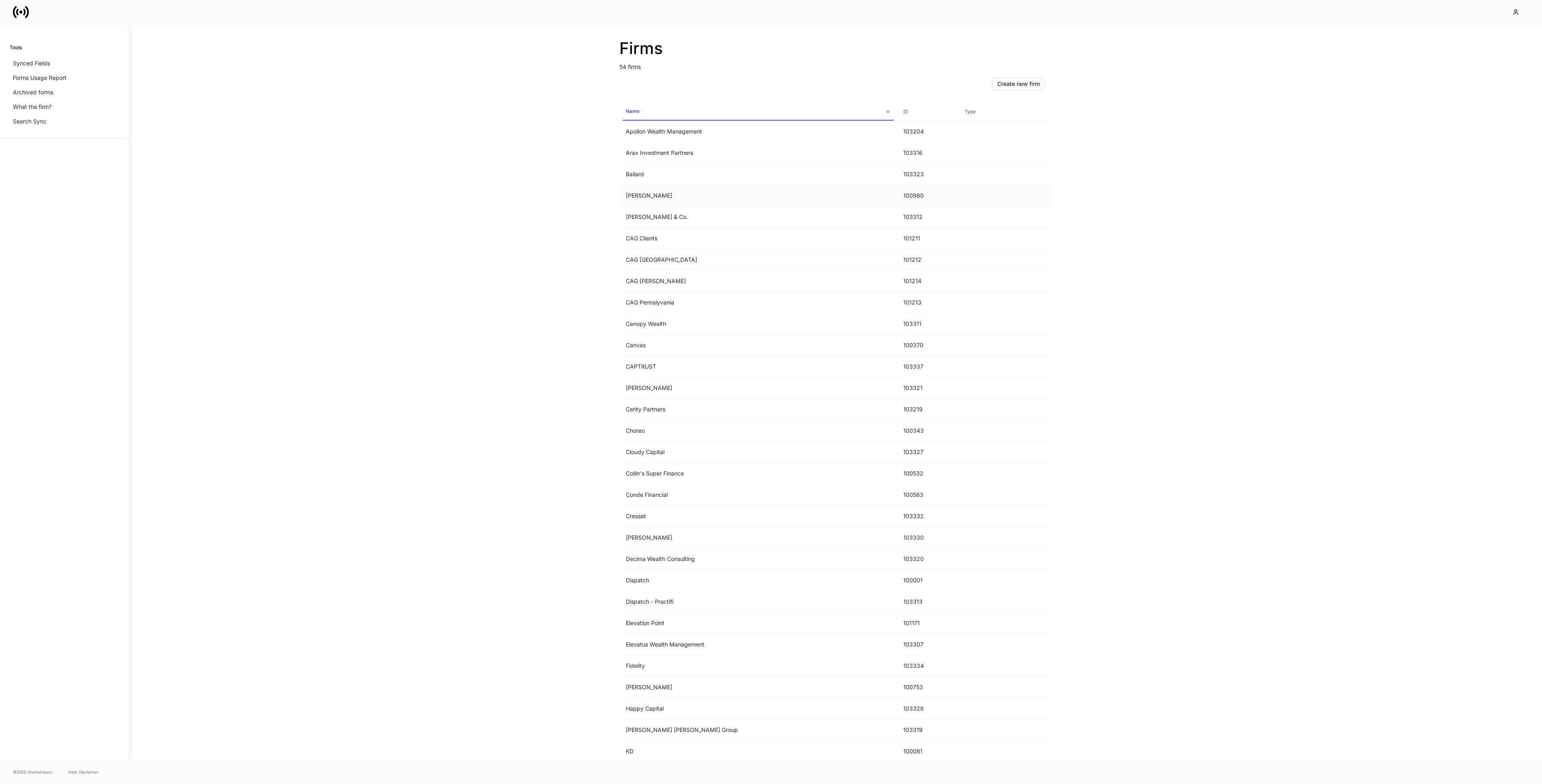
click at [643, 198] on td "[PERSON_NAME]" at bounding box center [758, 196] width 277 height 22
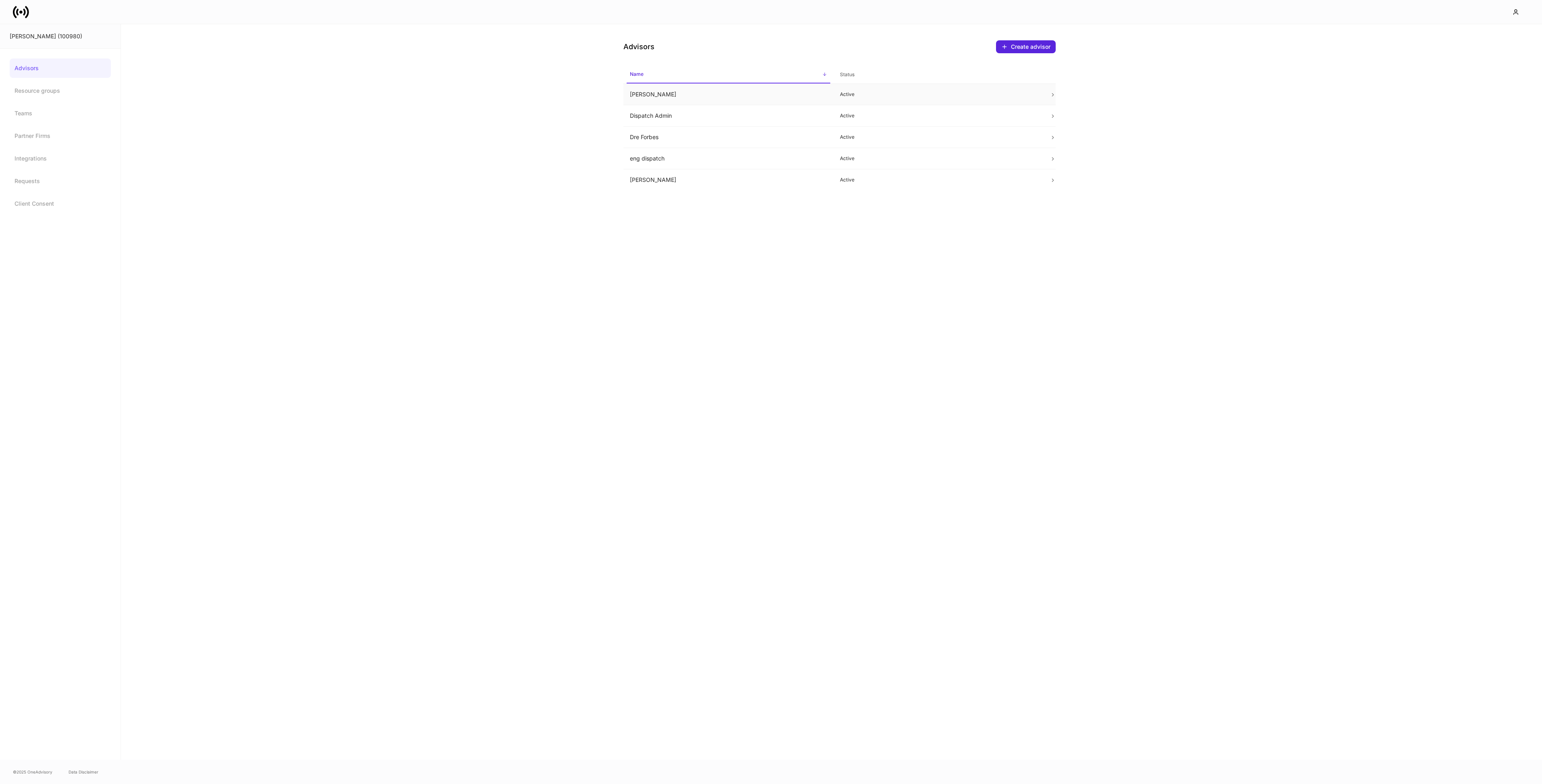
click at [676, 100] on td "[PERSON_NAME]" at bounding box center [728, 95] width 210 height 22
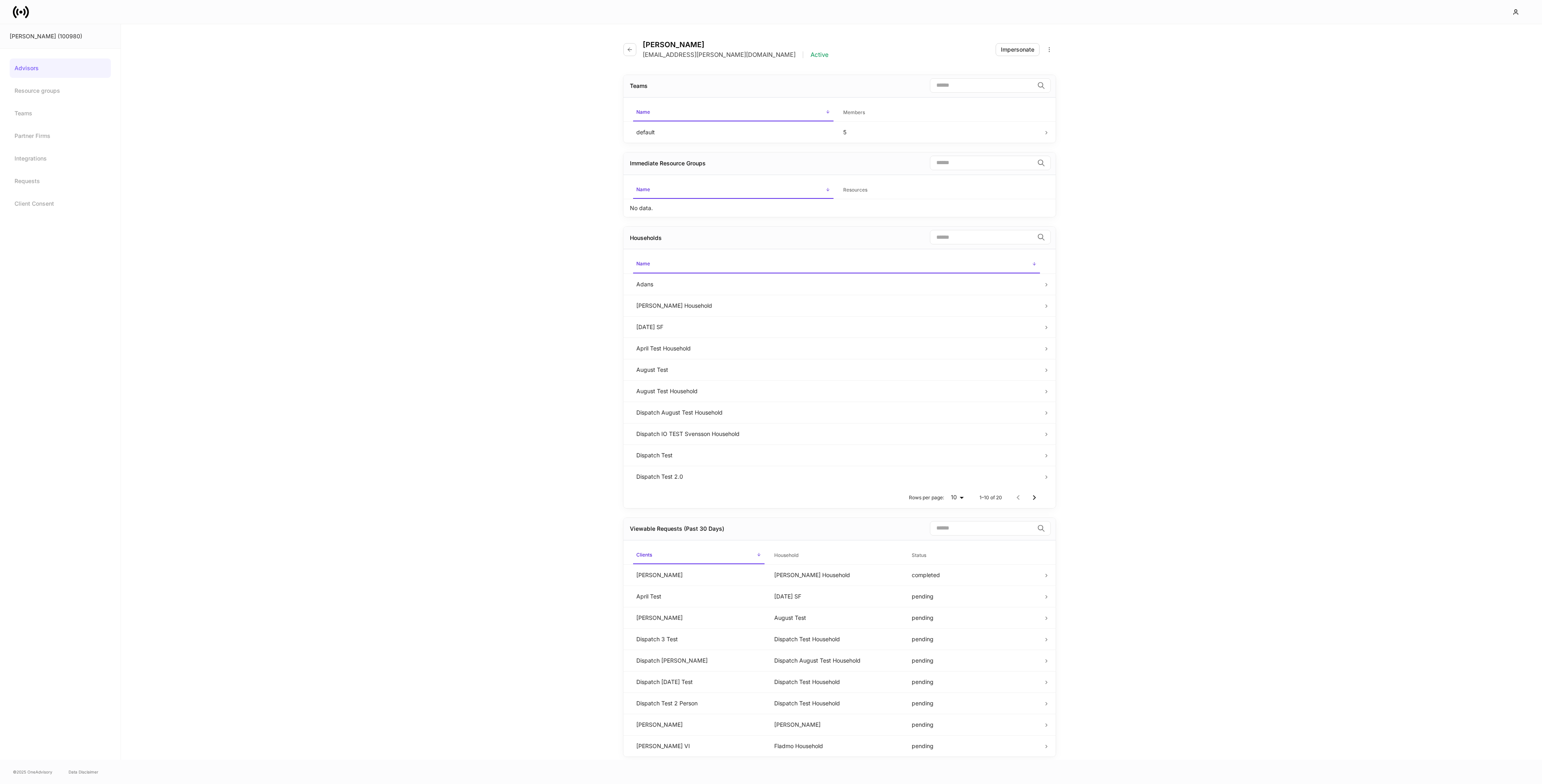
click at [27, 14] on icon at bounding box center [27, 11] width 4 height 12
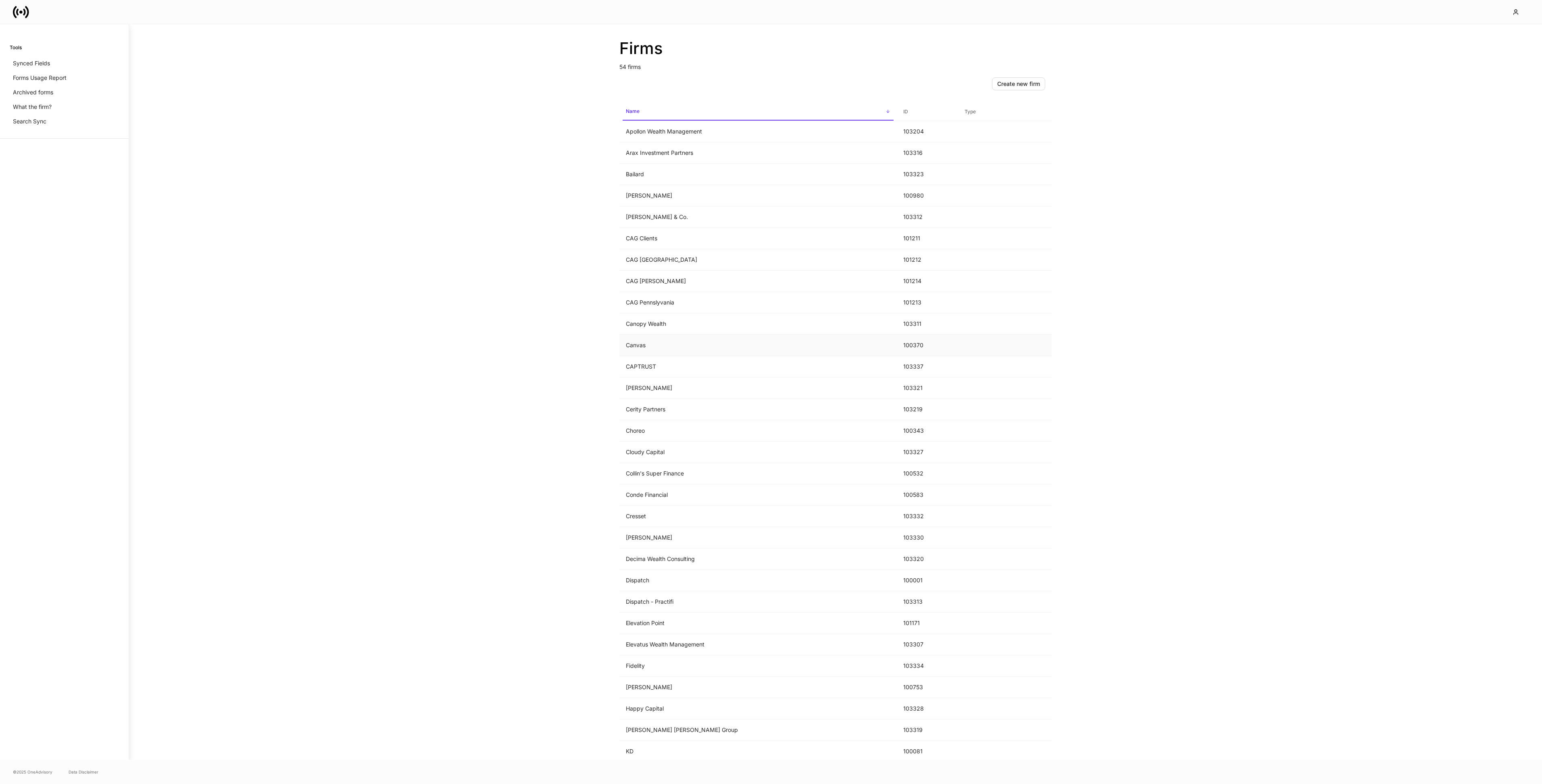
click at [643, 347] on td "Canvas" at bounding box center [758, 345] width 277 height 22
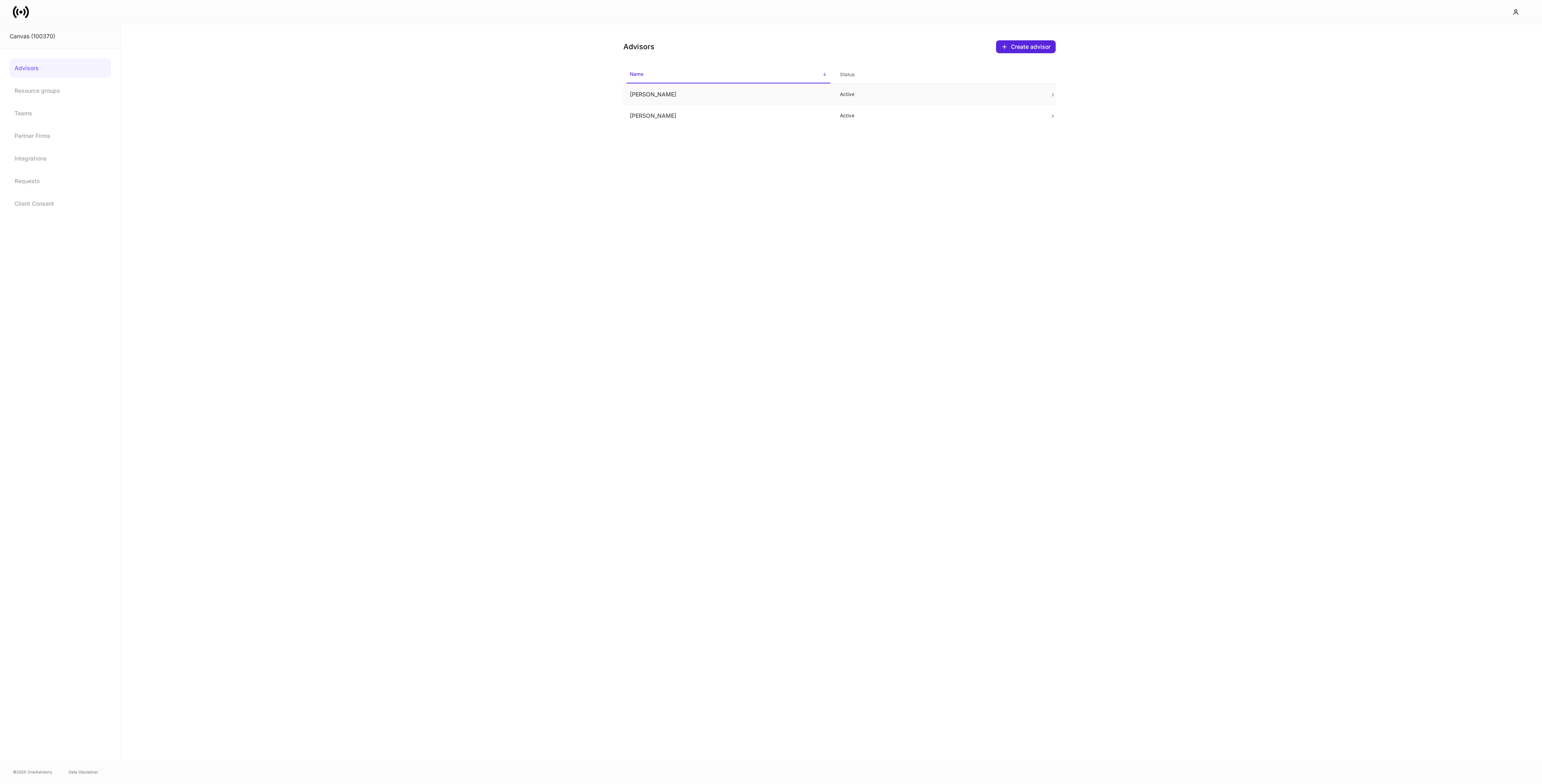
click at [657, 97] on td "[PERSON_NAME]" at bounding box center [728, 95] width 210 height 22
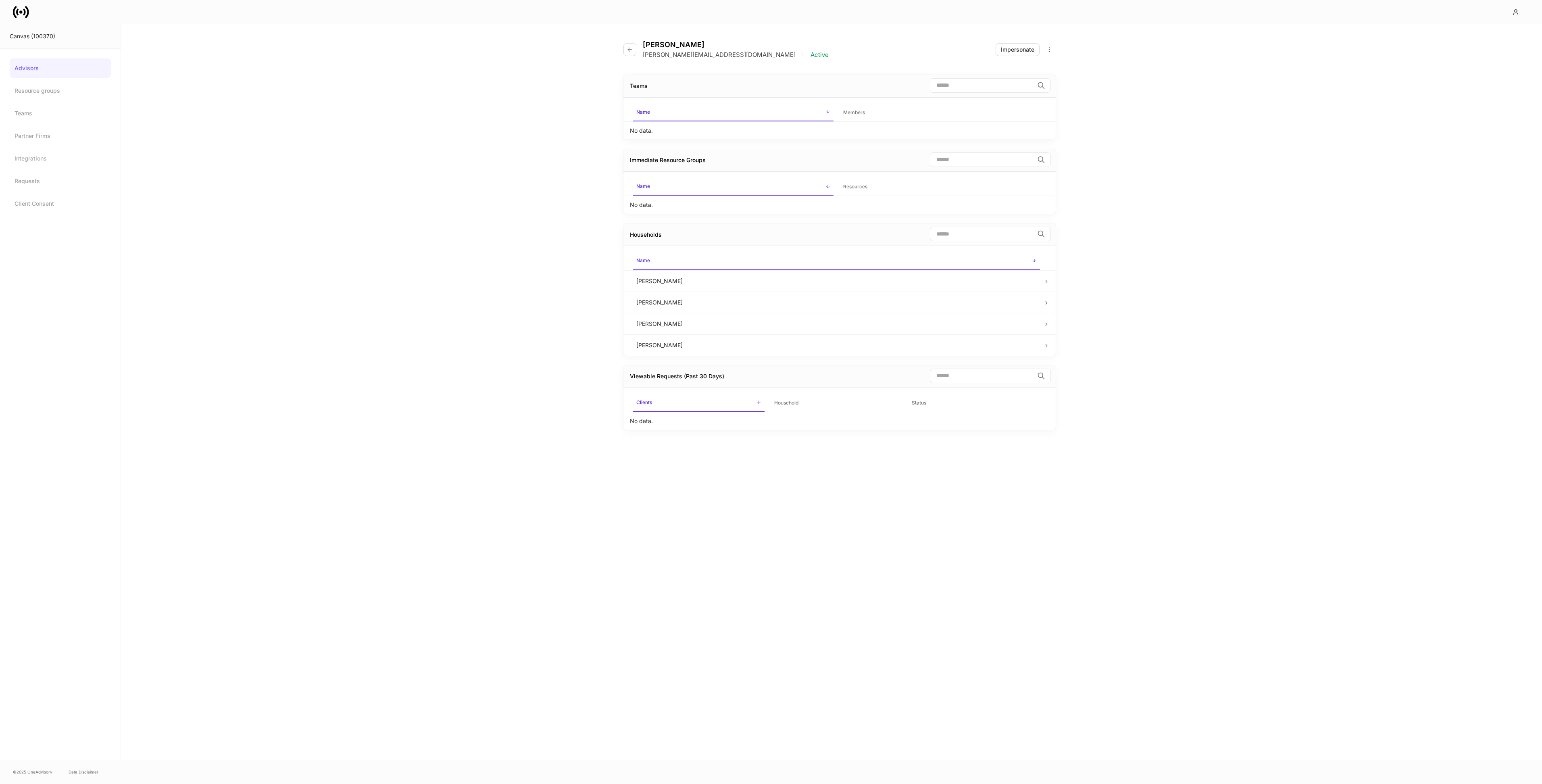
click at [24, 15] on icon at bounding box center [21, 12] width 16 height 16
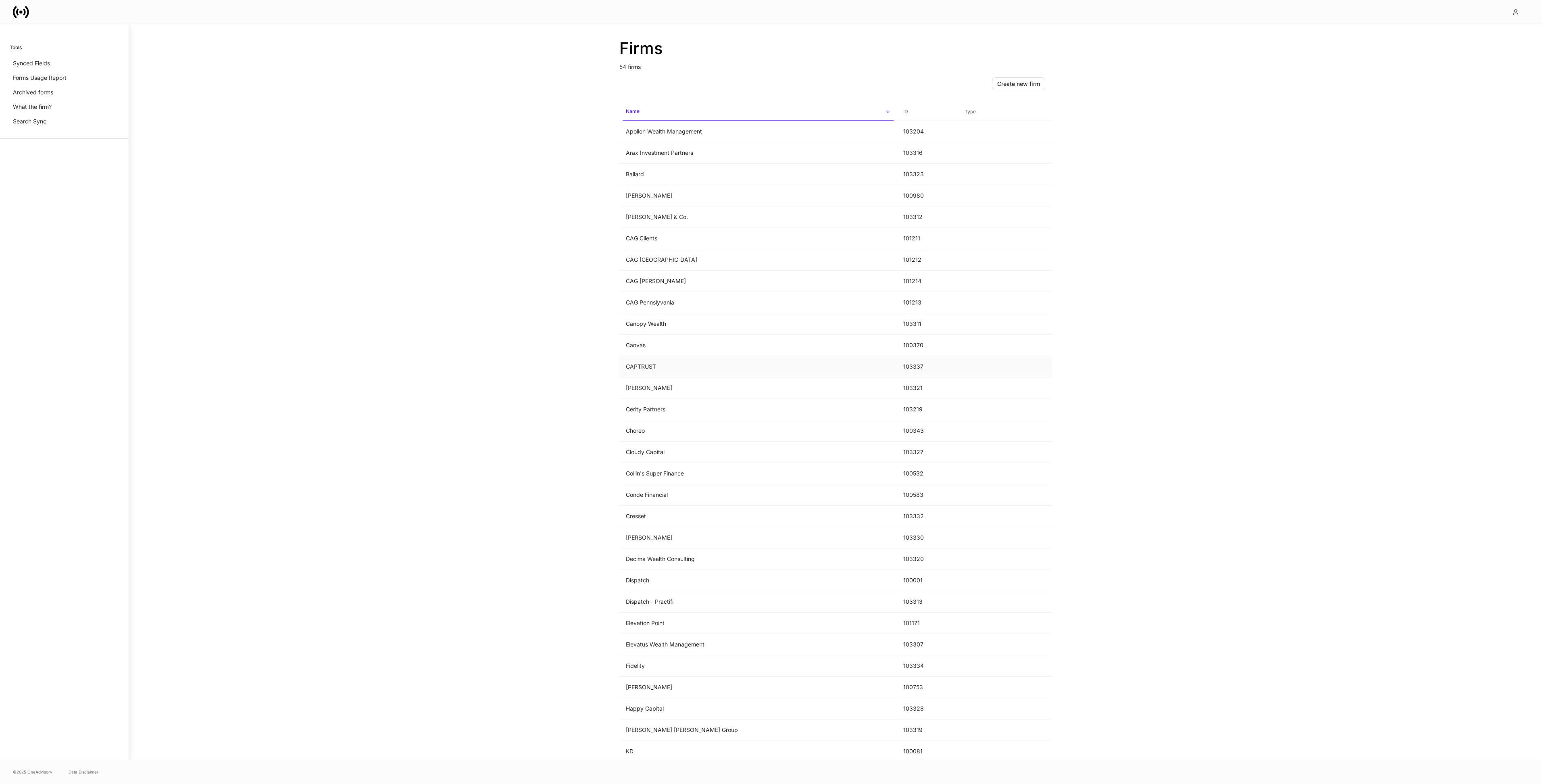
click at [687, 372] on td "CAPTRUST" at bounding box center [758, 367] width 277 height 22
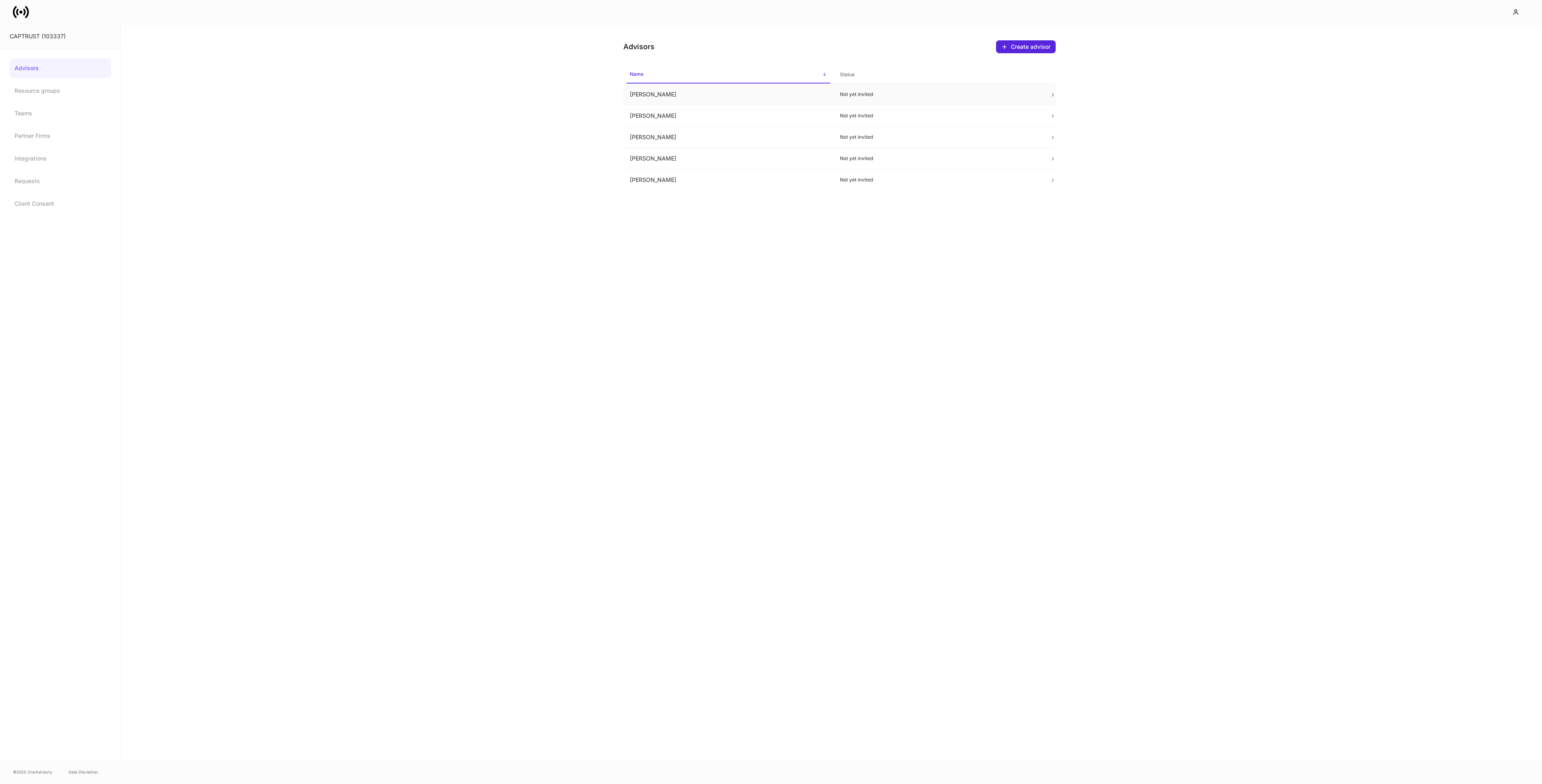
click at [726, 96] on td "[PERSON_NAME]" at bounding box center [728, 95] width 210 height 22
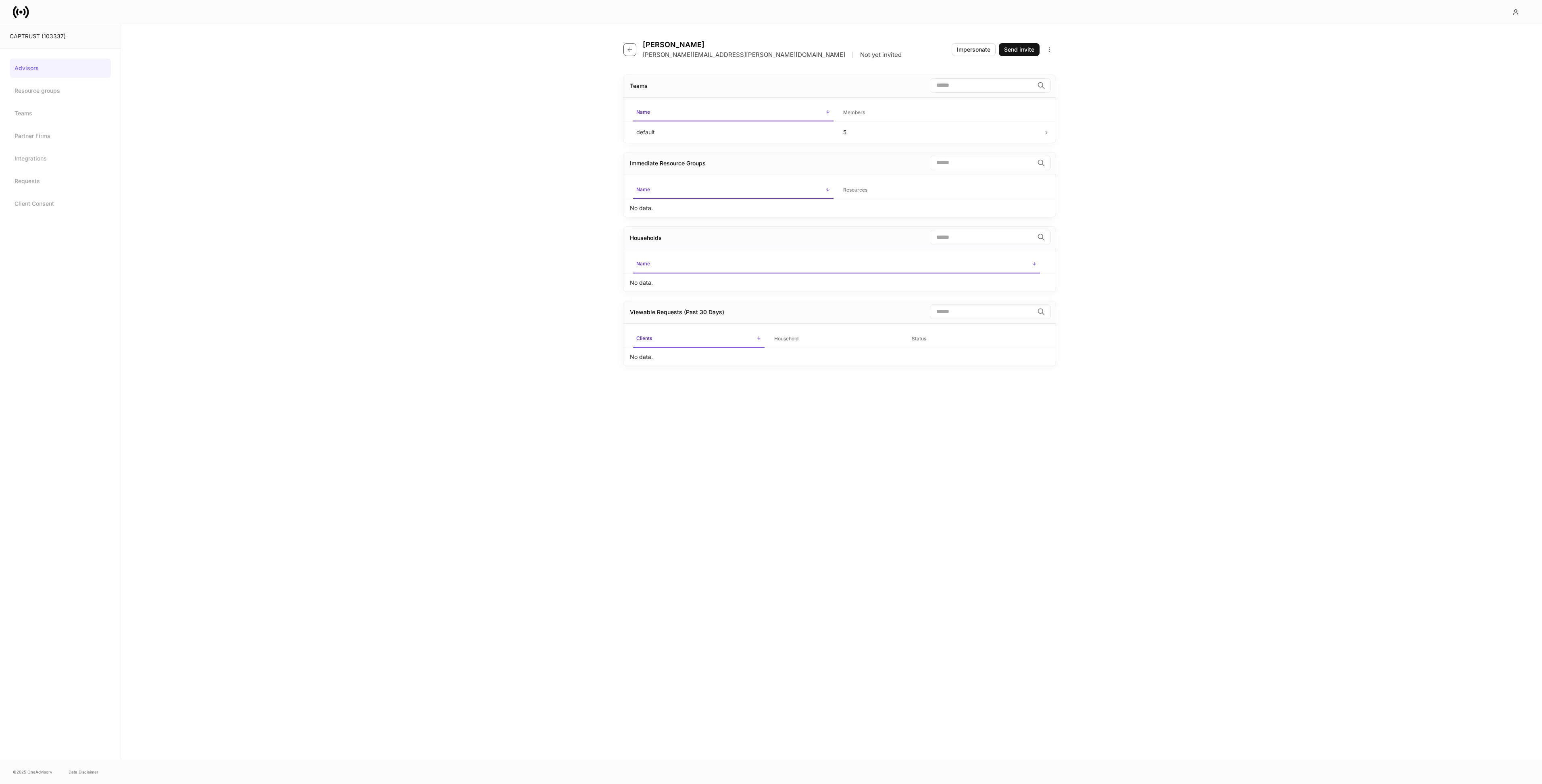
click at [627, 50] on icon "button" at bounding box center [630, 49] width 7 height 7
